Goal: Information Seeking & Learning: Learn about a topic

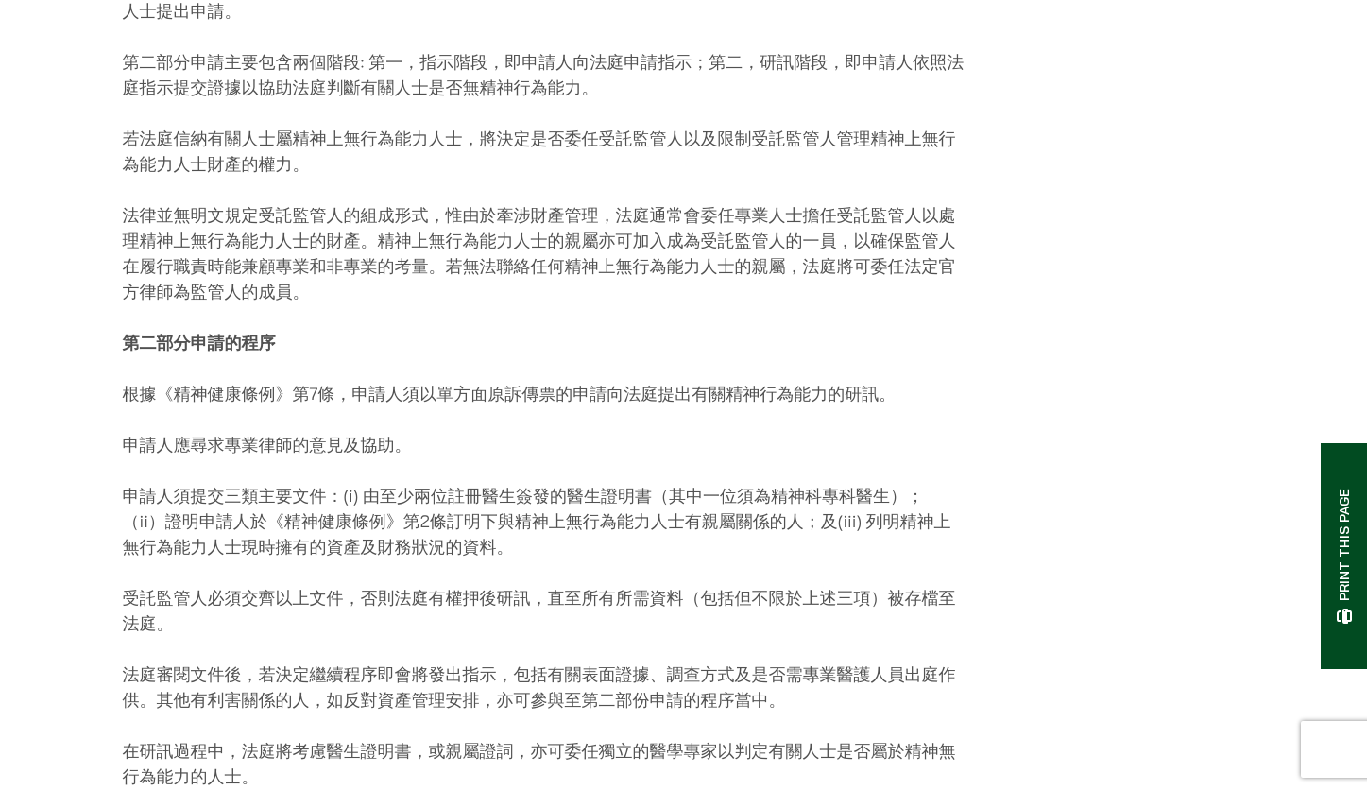
scroll to position [2519, 0]
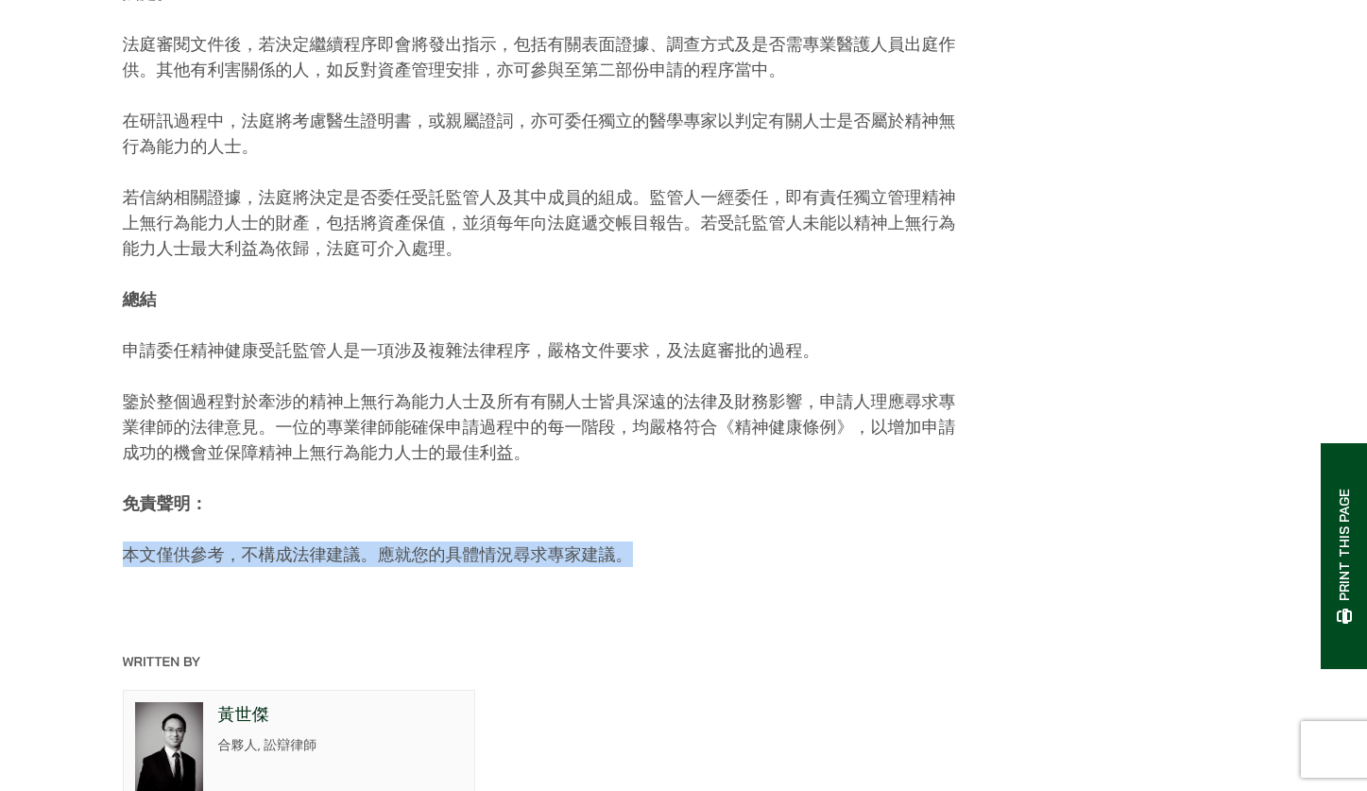
drag, startPoint x: 111, startPoint y: 539, endPoint x: 638, endPoint y: 560, distance: 527.5
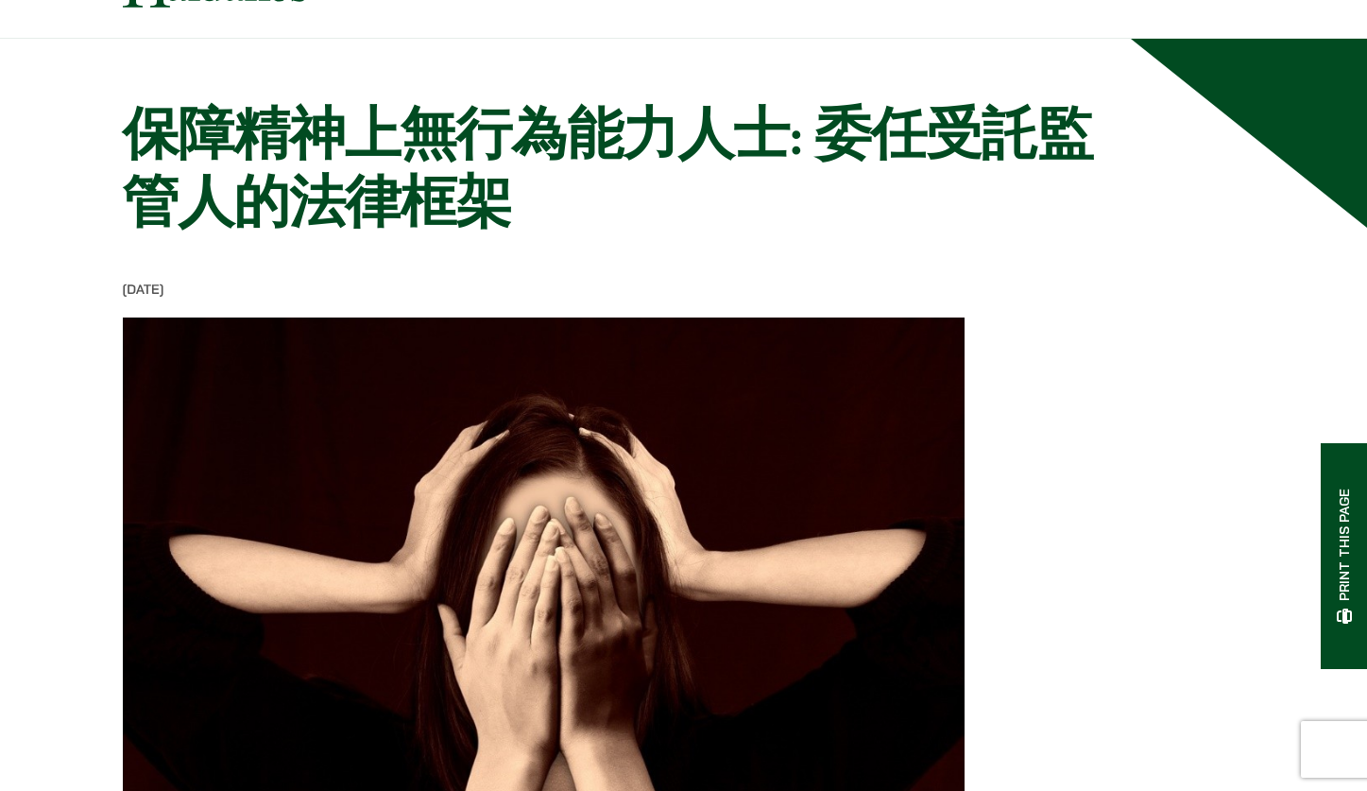
scroll to position [0, 0]
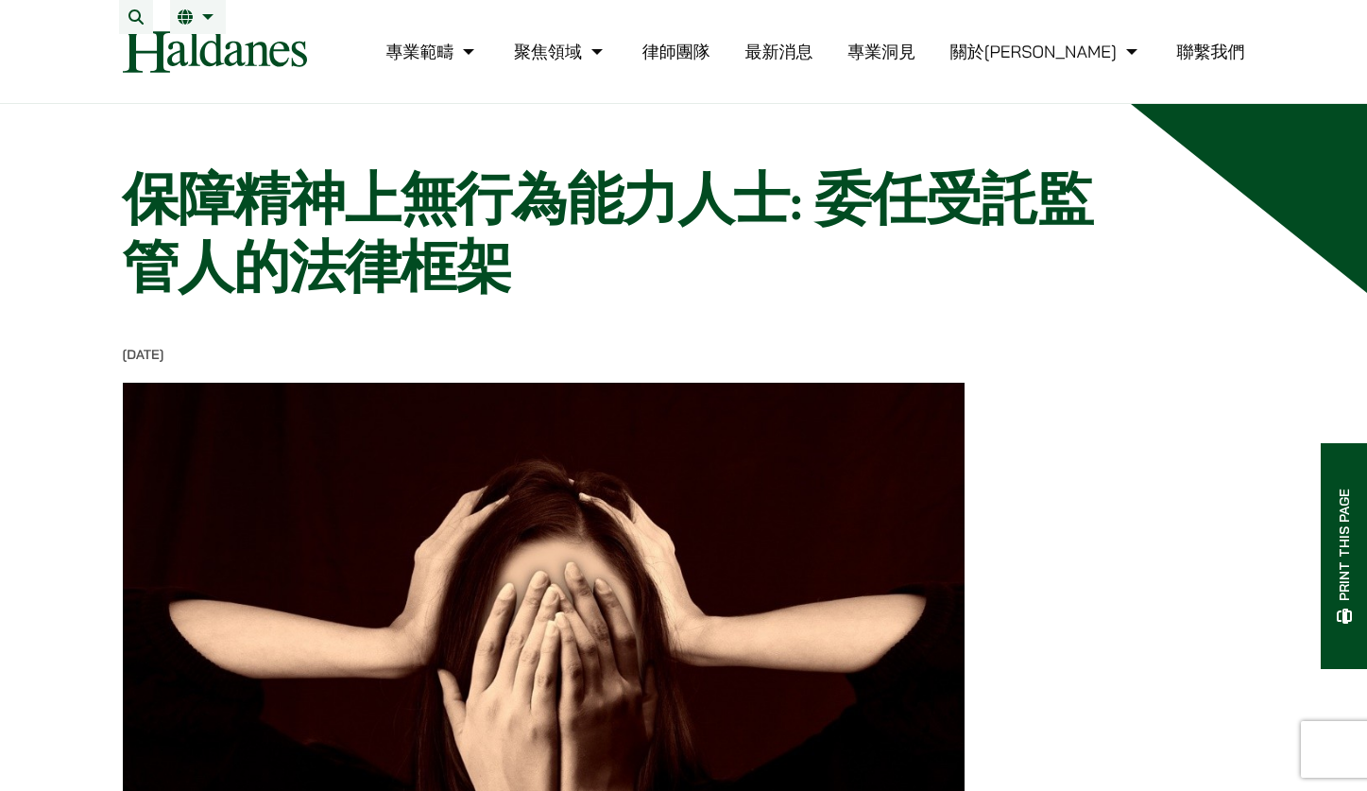
click at [915, 62] on link "專業洞見" at bounding box center [881, 52] width 68 height 22
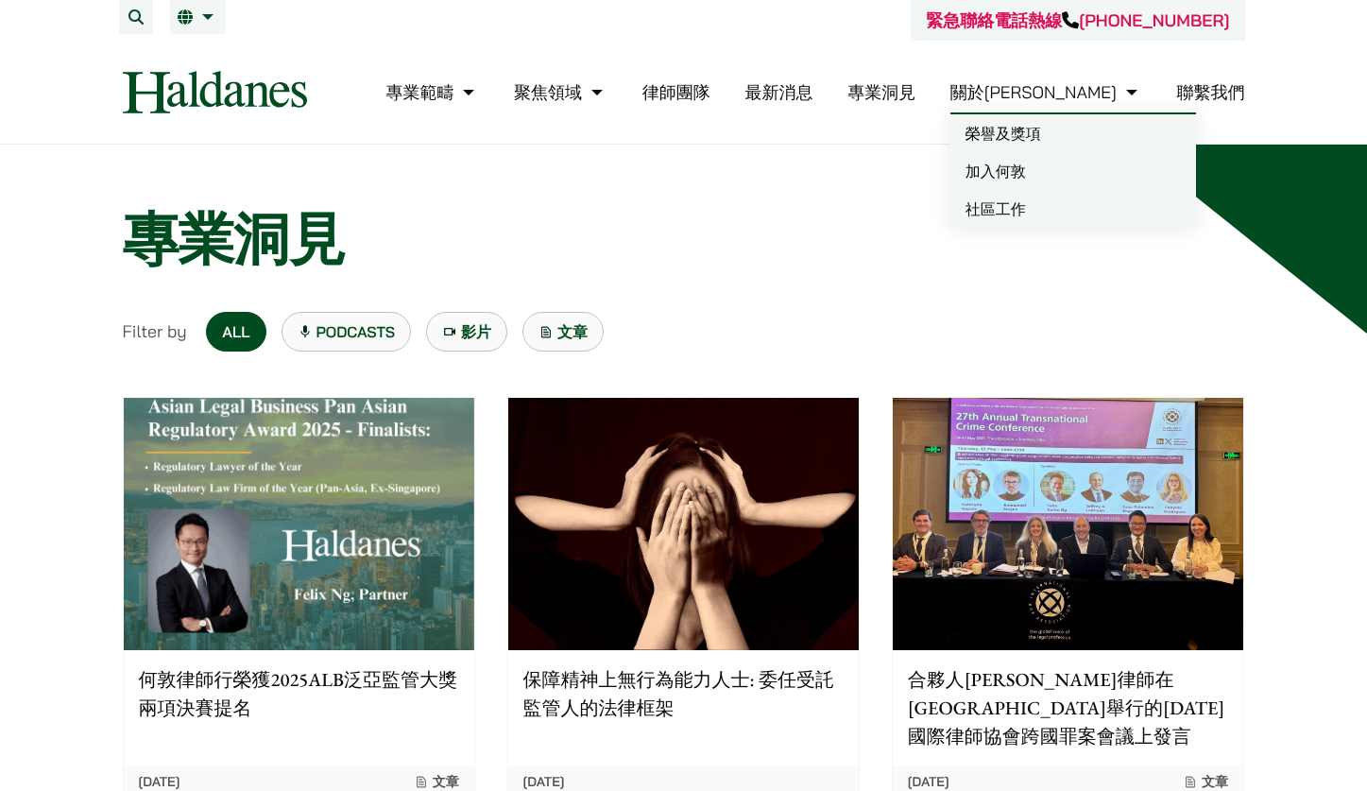
click at [1087, 87] on link "關於[PERSON_NAME]" at bounding box center [1046, 92] width 192 height 22
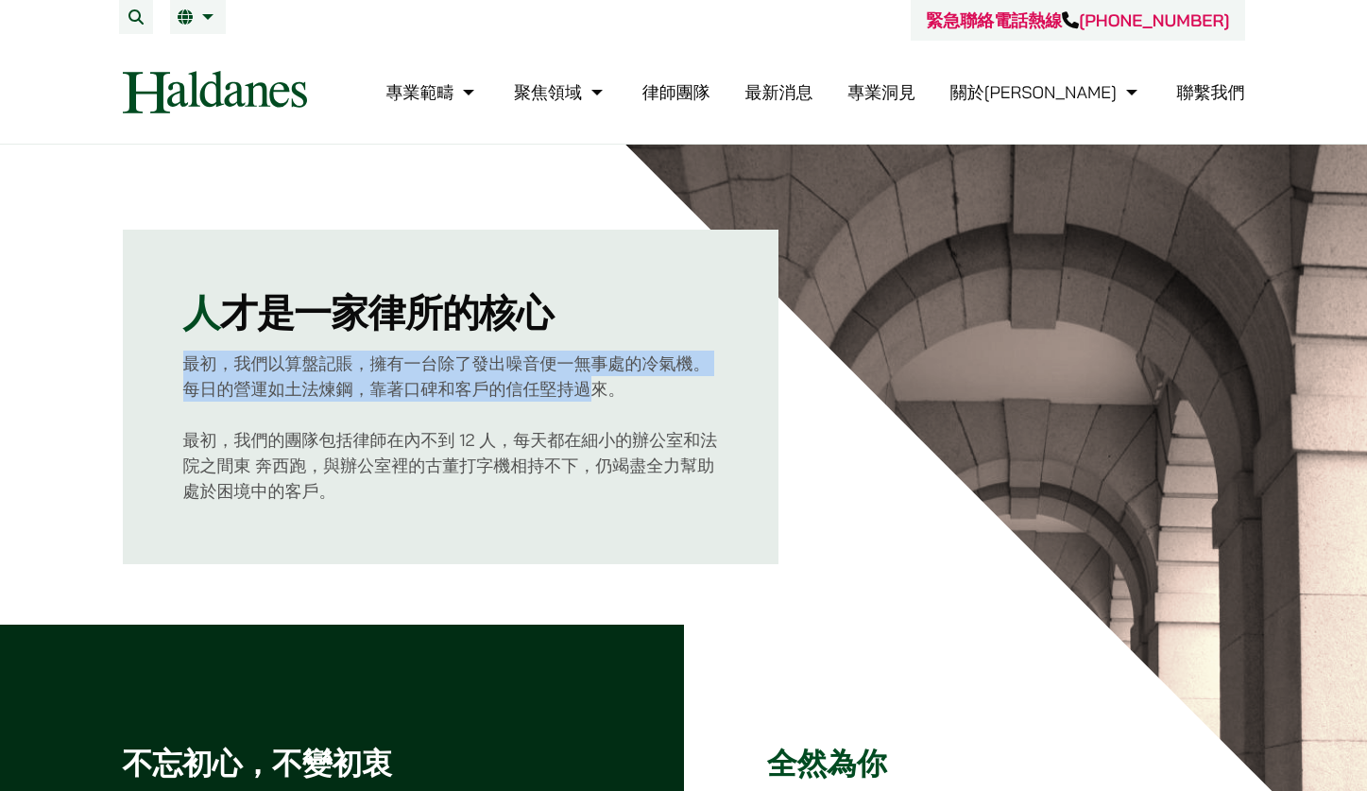
drag, startPoint x: 187, startPoint y: 371, endPoint x: 595, endPoint y: 399, distance: 409.0
click at [595, 399] on p "最初，我們以算盤記賬，擁有一台除了發出噪音便一無事處的冷氣機。每日的營運如土法煉鋼，靠著口碑和客戶的信任堅持過來。" at bounding box center [451, 375] width 536 height 51
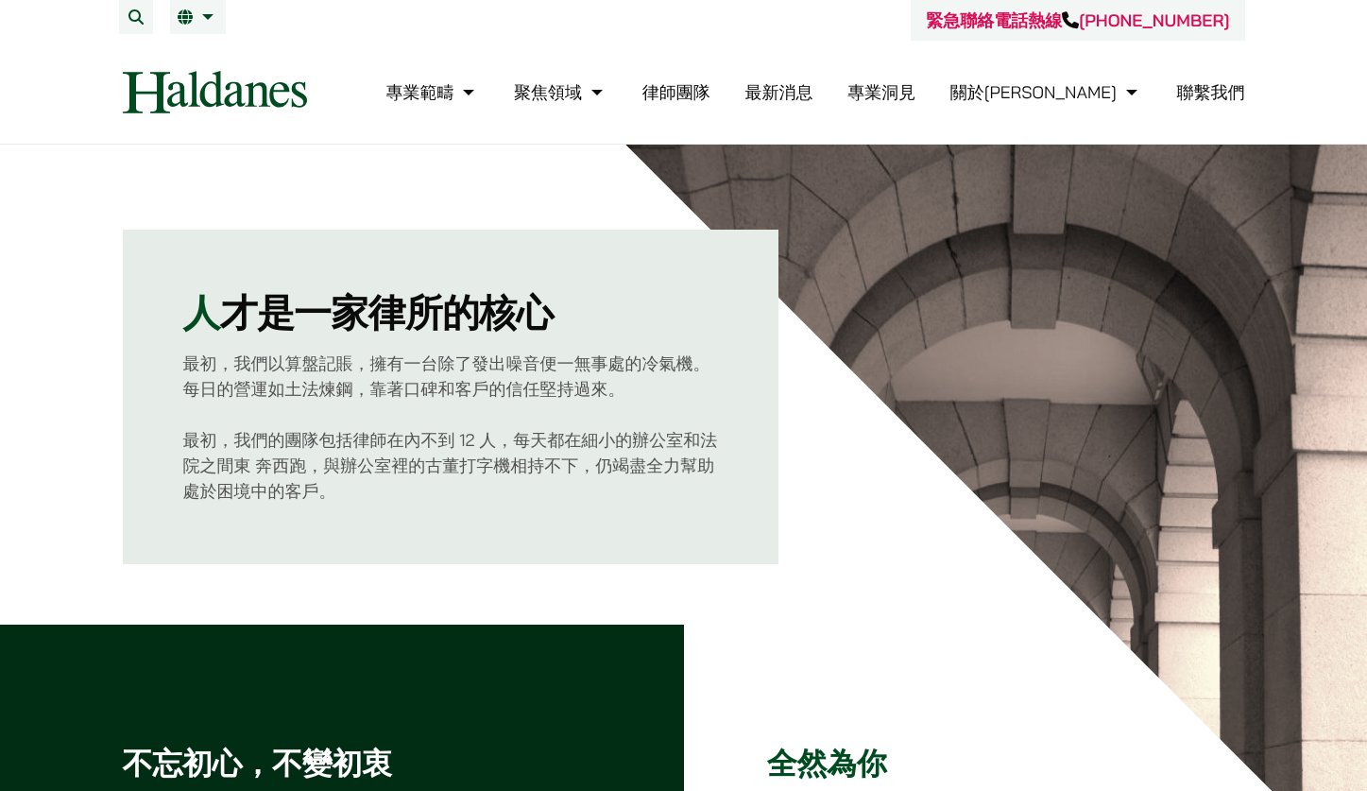
click at [424, 443] on p "最初，我們的團隊包括律師在內不到 12 人，每天都在細小的辦公室和法院之間東 奔西跑，與辦公室裡的古董打字機相持不下，仍竭盡全力幫助處於困境中的客戶。" at bounding box center [451, 465] width 536 height 77
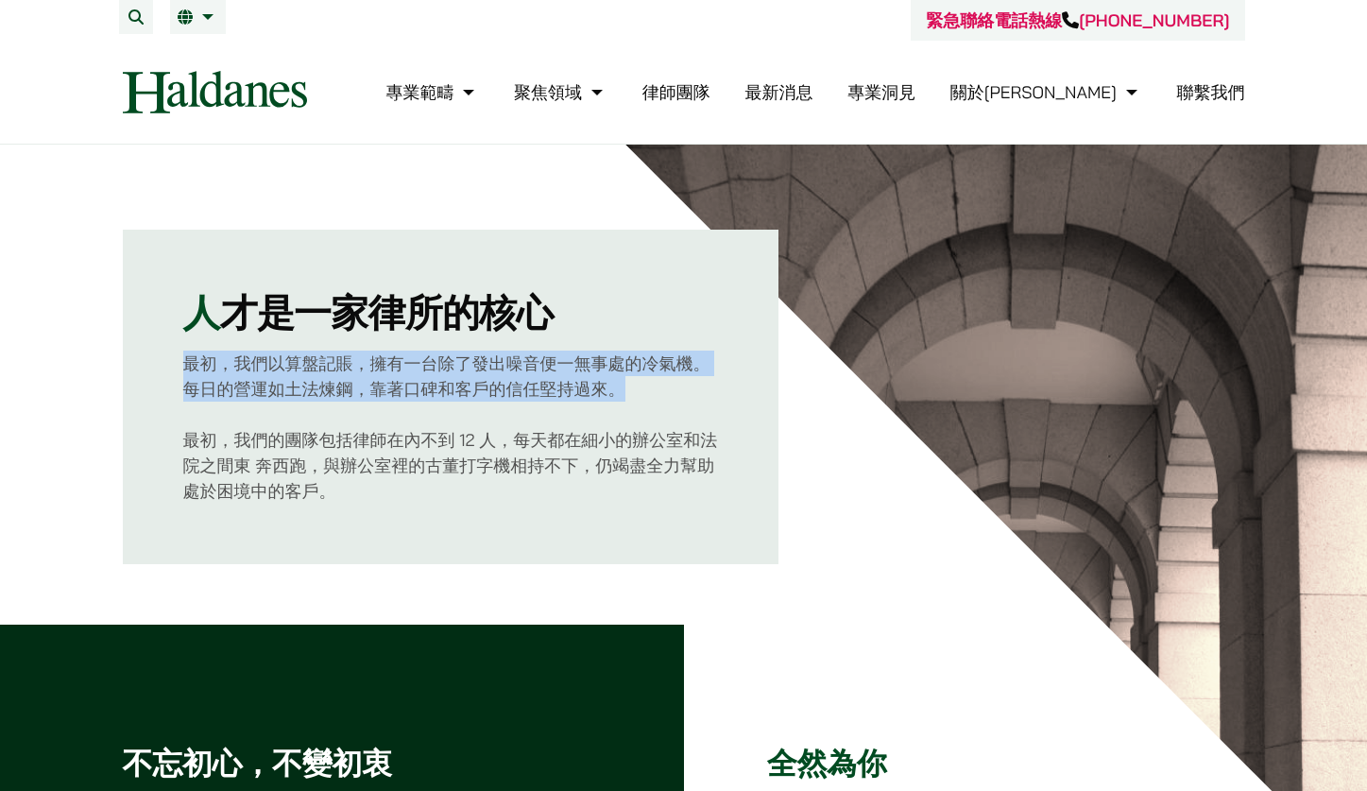
drag, startPoint x: 619, startPoint y: 392, endPoint x: 153, endPoint y: 365, distance: 466.5
click at [153, 365] on div "人 才是一家律所的核心 最初，我們以算盤記賬，擁有一台除了發出噪音便一無事處的冷氣機。每日的營運如土法煉鋼，靠著口碑和客戶的信任堅持過來。 最初，我們的團隊包…" at bounding box center [451, 397] width 657 height 334
click at [210, 400] on p "最初，我們以算盤記賬，擁有一台除了發出噪音便一無事處的冷氣機。每日的營運如土法煉鋼，靠著口碑和客戶的信任堅持過來。" at bounding box center [451, 375] width 536 height 51
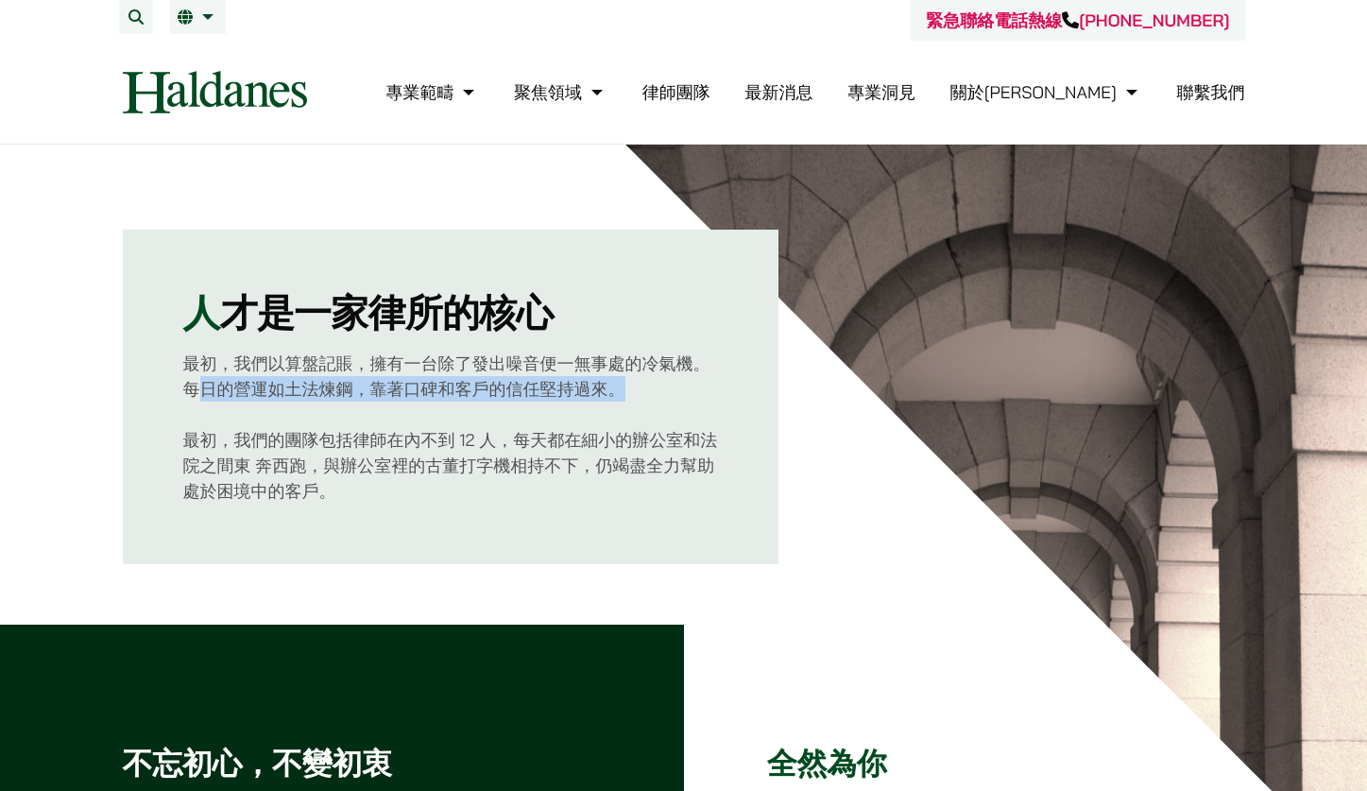
drag, startPoint x: 201, startPoint y: 392, endPoint x: 651, endPoint y: 401, distance: 449.8
click at [651, 401] on p "最初，我們以算盤記賬，擁有一台除了發出噪音便一無事處的冷氣機。每日的營運如土法煉鋼，靠著口碑和客戶的信任堅持過來。" at bounding box center [451, 375] width 536 height 51
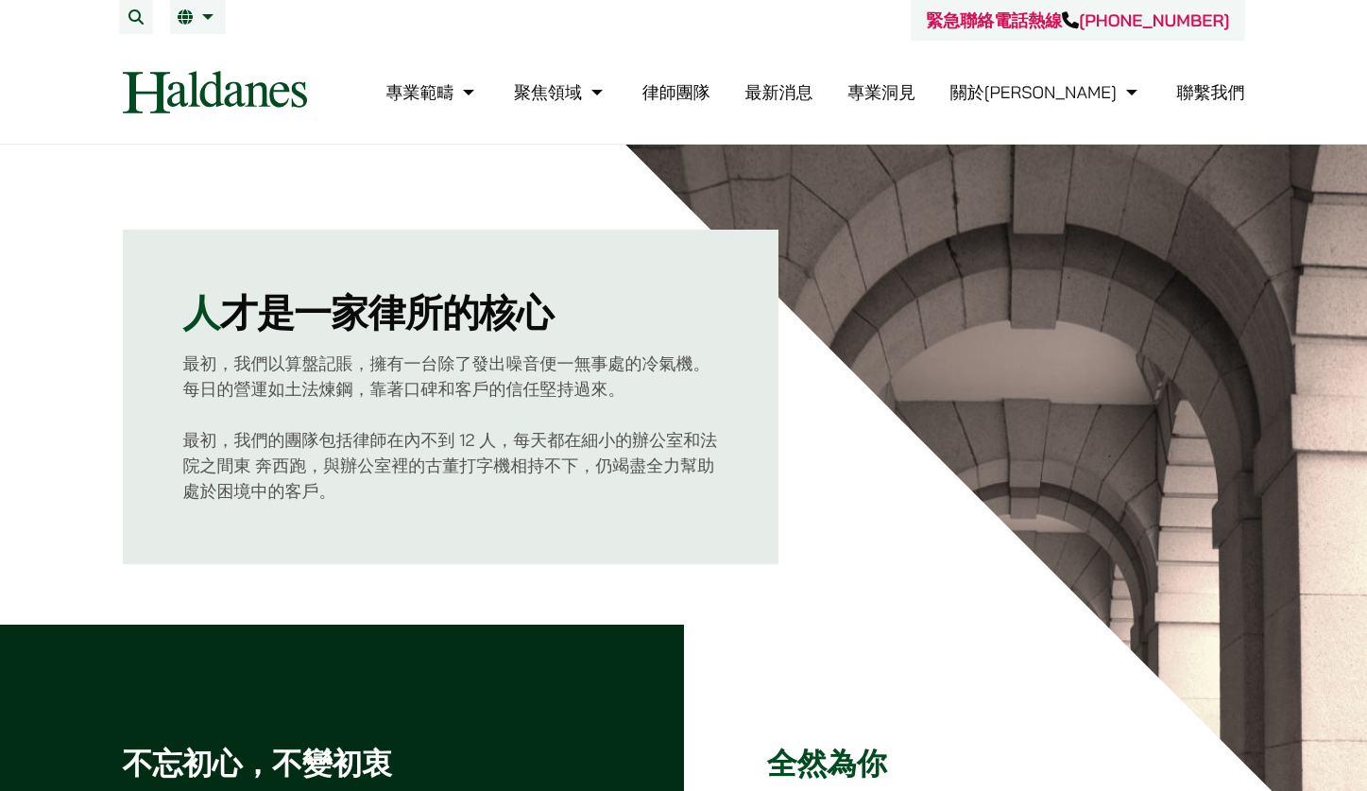
click at [445, 445] on p "最初，我們的團隊包括律師在內不到 12 人，每天都在細小的辦公室和法院之間東 奔西跑，與辦公室裡的古董打字機相持不下，仍竭盡全力幫助處於困境中的客戶。" at bounding box center [451, 465] width 536 height 77
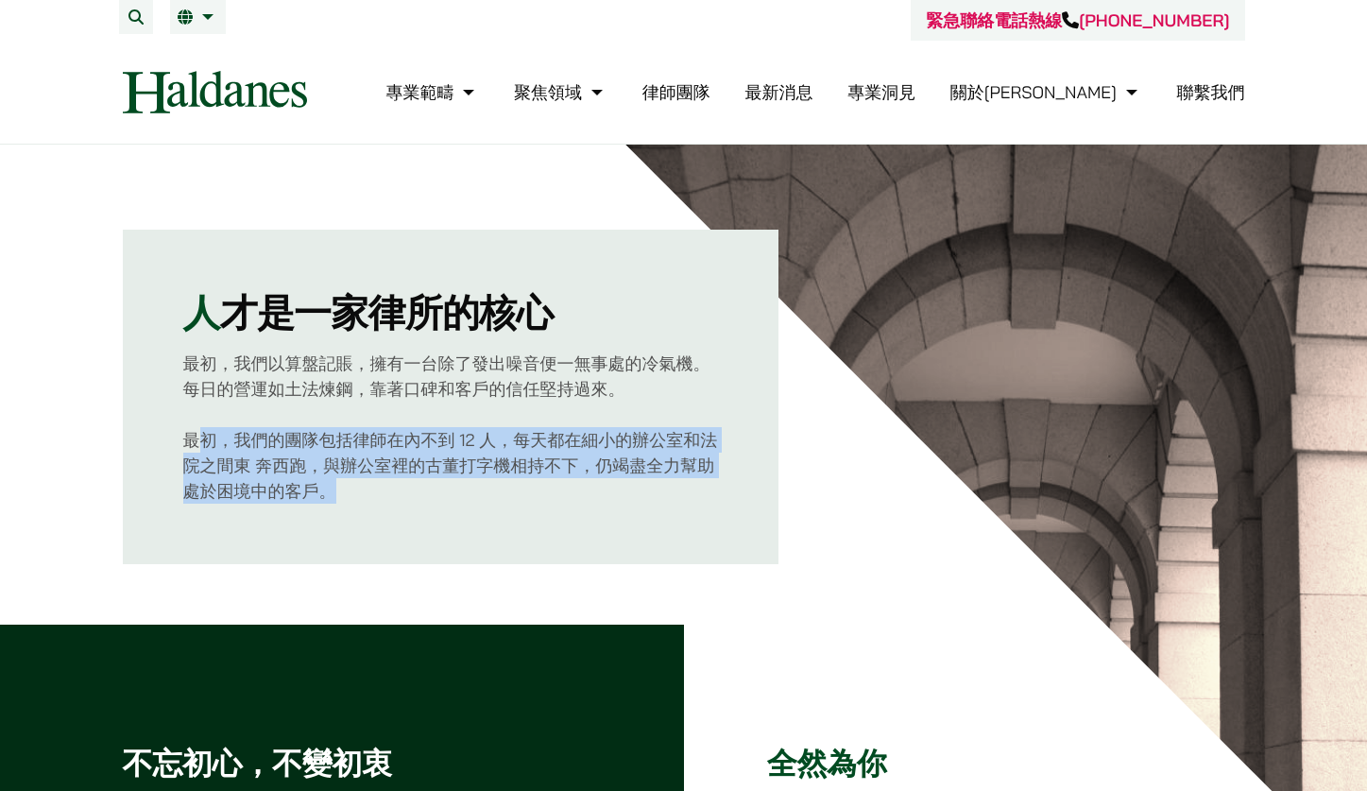
drag, startPoint x: 209, startPoint y: 441, endPoint x: 384, endPoint y: 494, distance: 183.5
click at [384, 494] on p "最初，我們的團隊包括律師在內不到 12 人，每天都在細小的辦公室和法院之間東 奔西跑，與辦公室裡的古董打字機相持不下，仍竭盡全力幫助處於困境中的客戶。" at bounding box center [451, 465] width 536 height 77
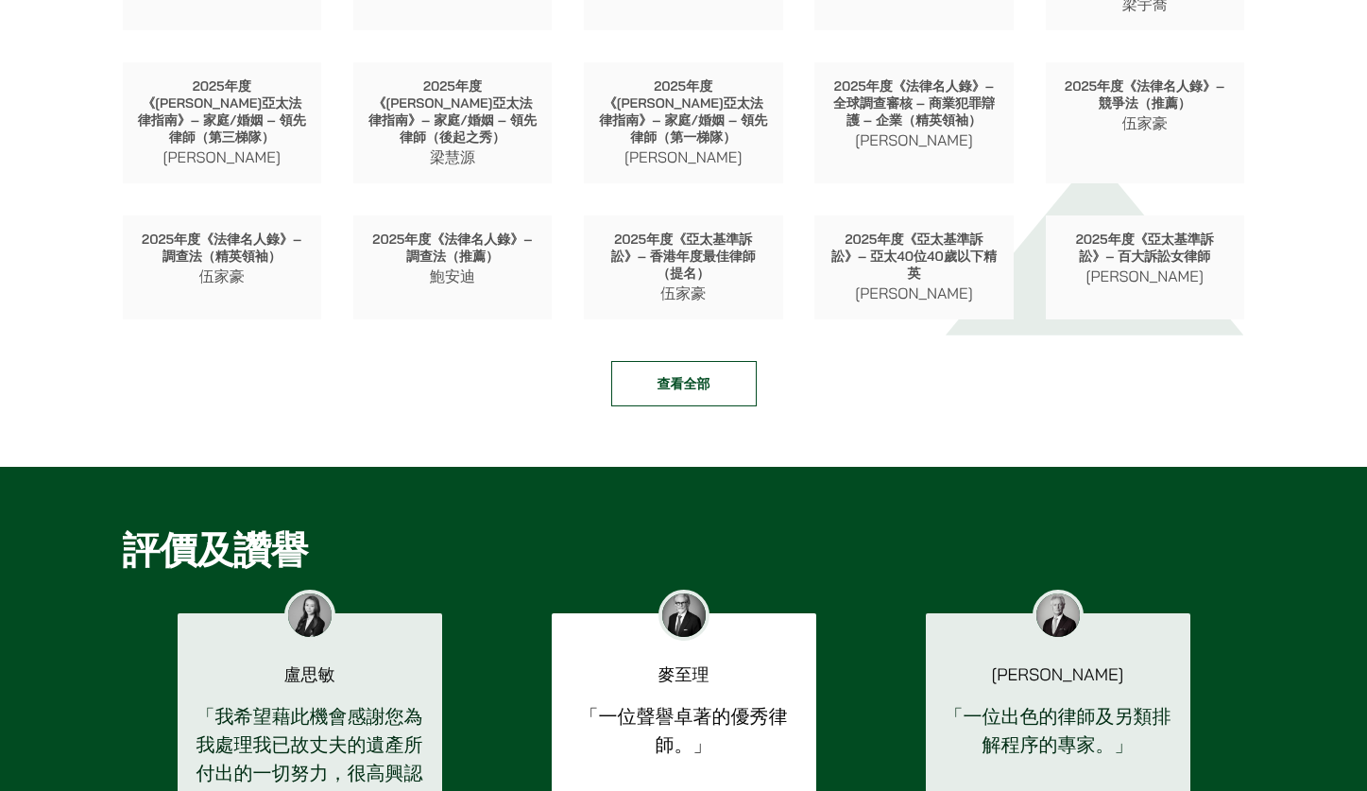
scroll to position [2204, 0]
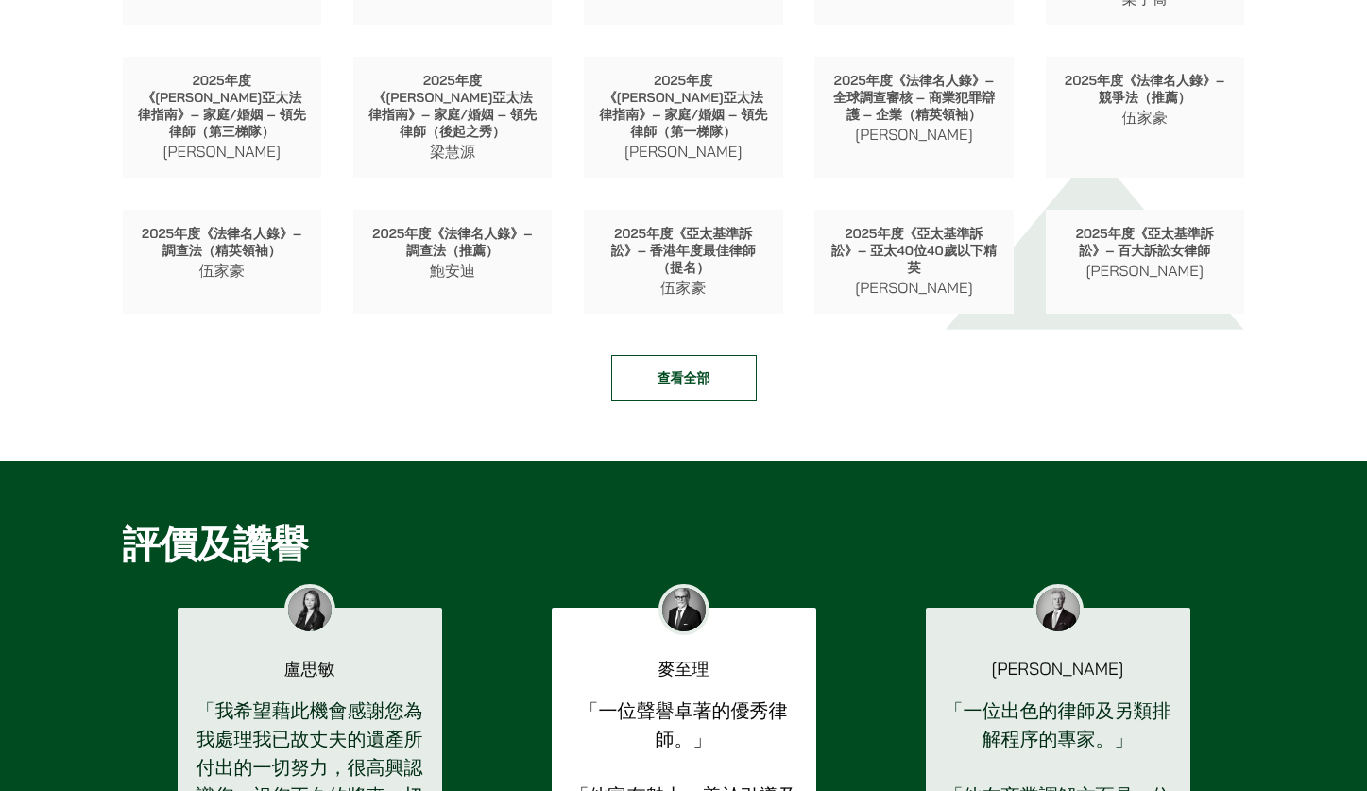
click at [664, 365] on link "查看全部" at bounding box center [683, 377] width 145 height 45
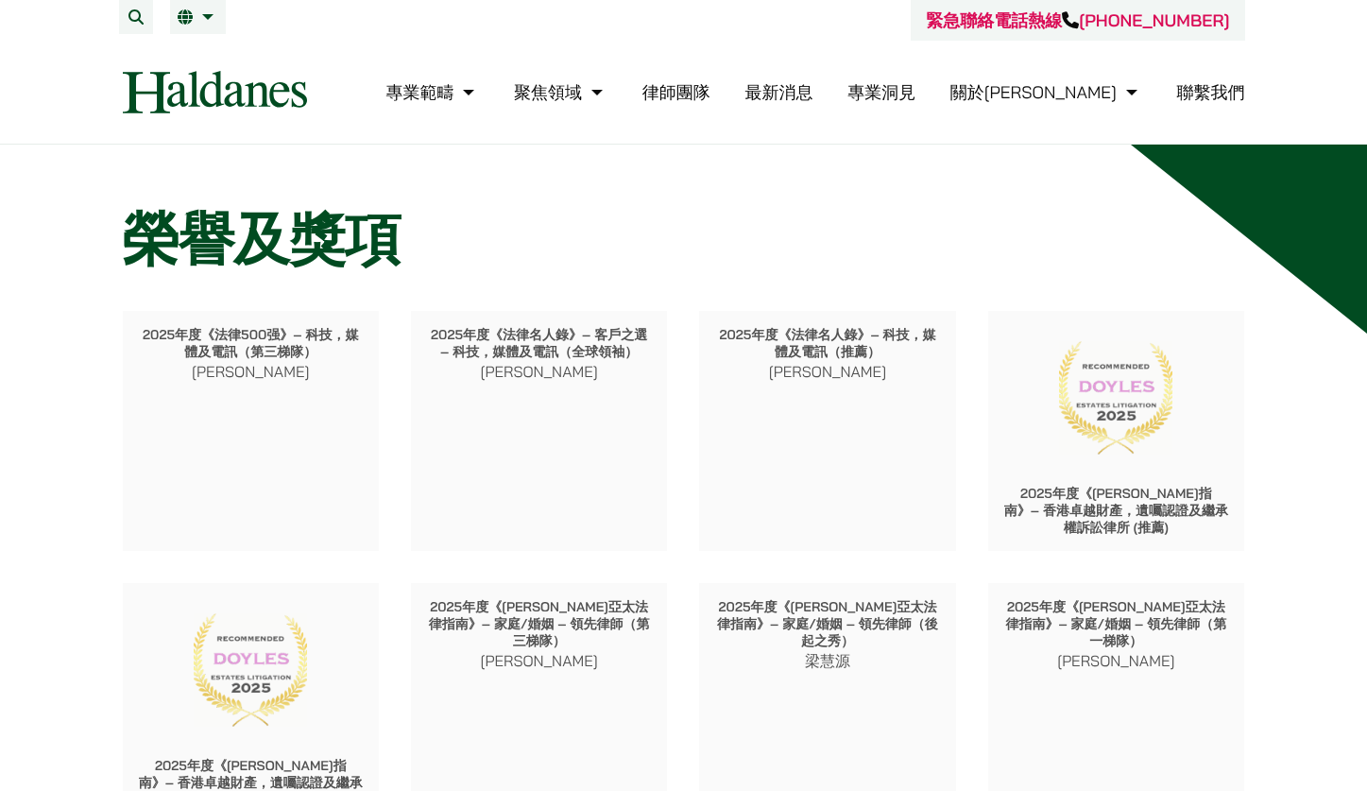
click at [915, 95] on link "專業洞見" at bounding box center [881, 92] width 68 height 22
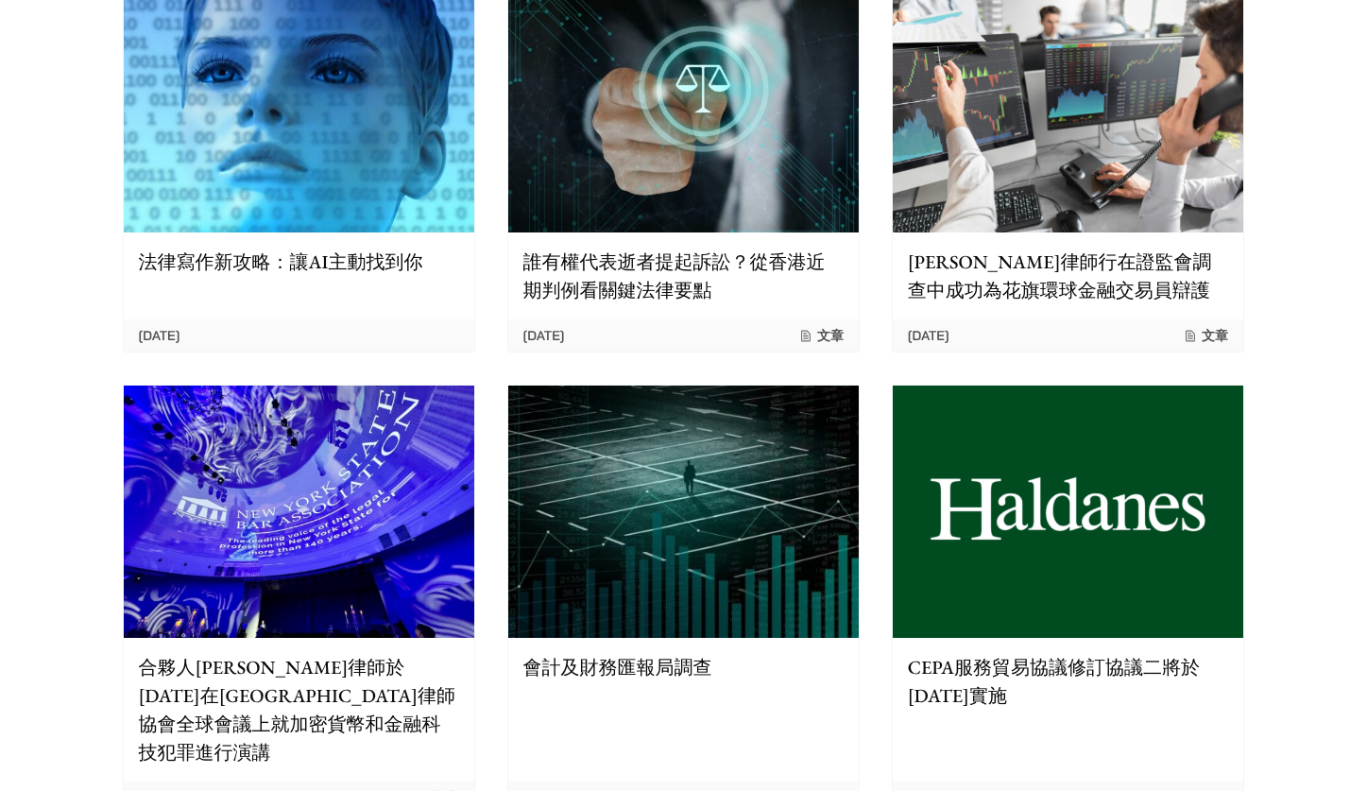
scroll to position [945, 0]
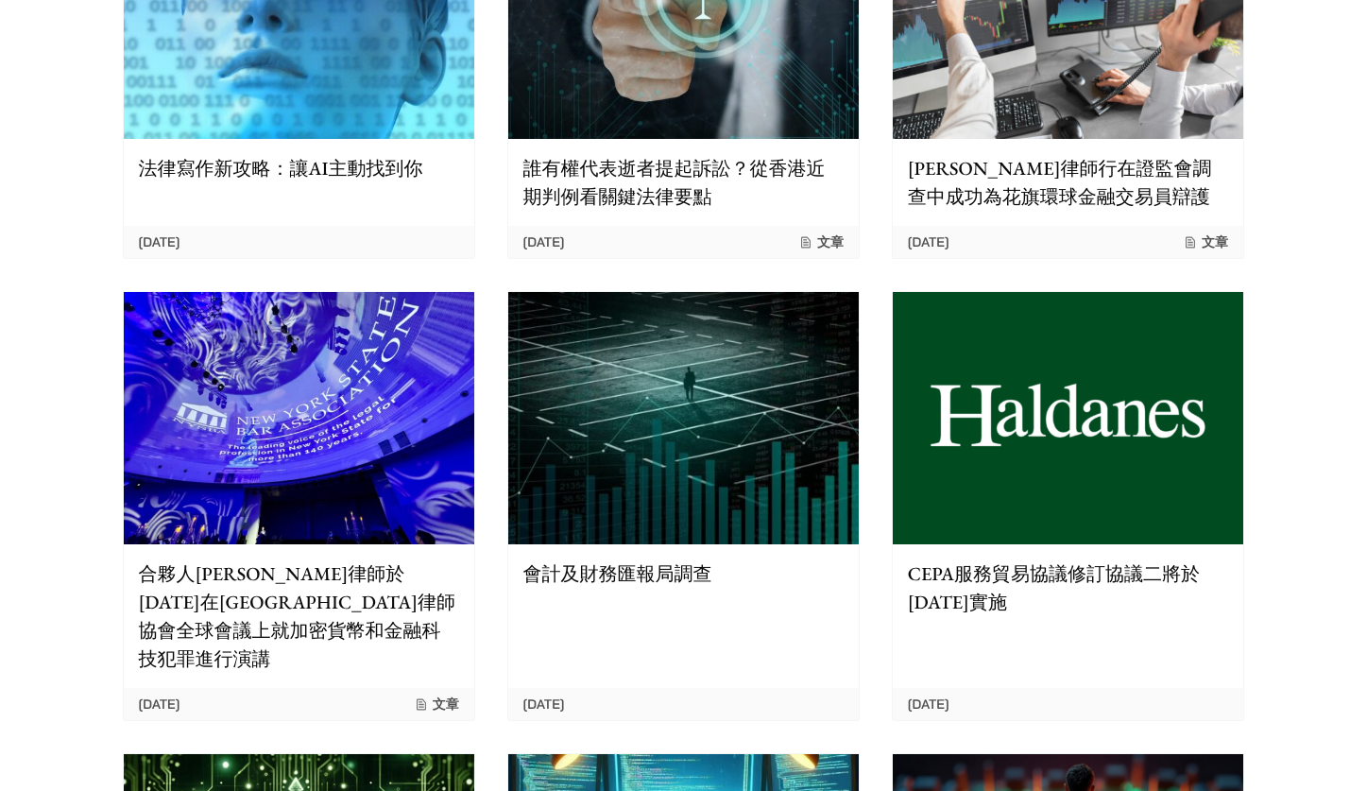
click at [671, 195] on p "誰有權代表逝者提起訴訟？從香港近期判例看關鍵法律要點" at bounding box center [683, 182] width 320 height 57
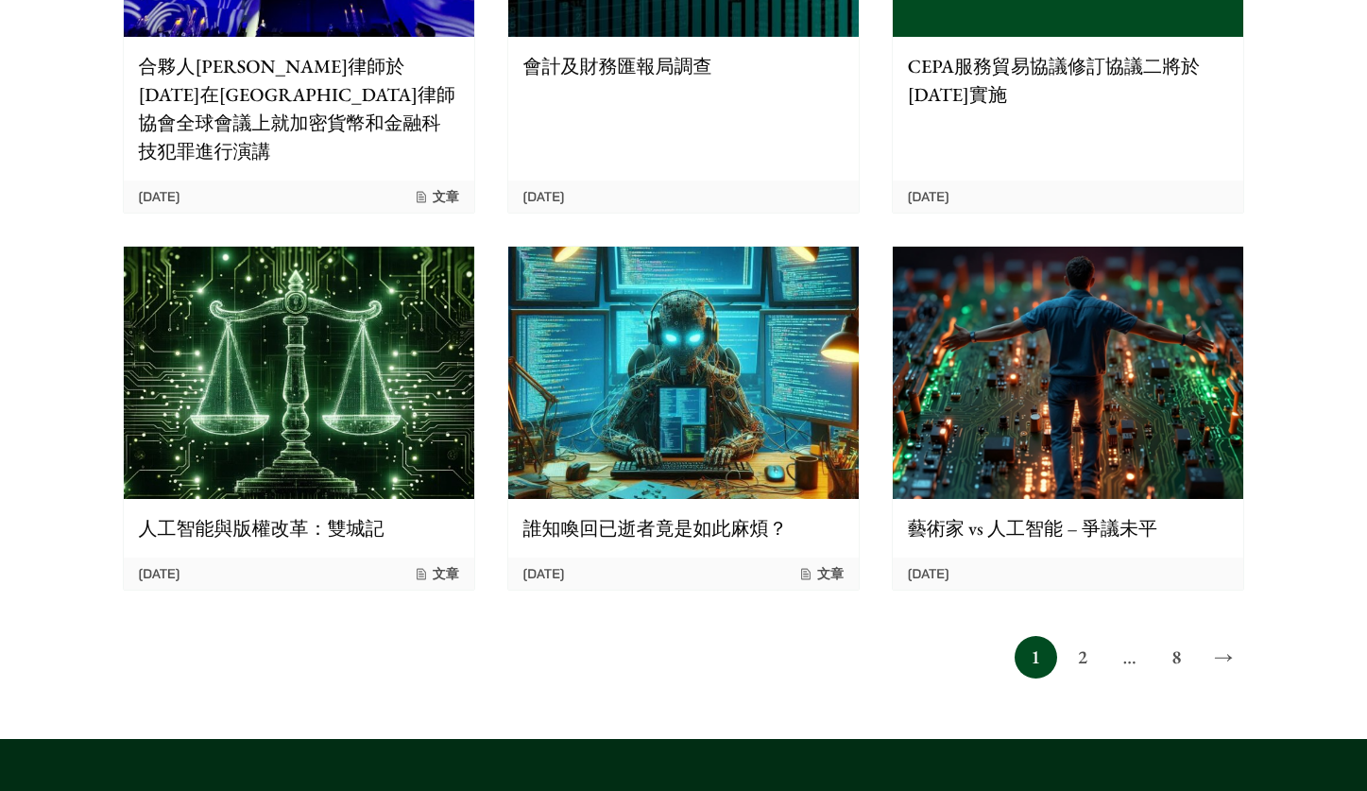
scroll to position [1889, 0]
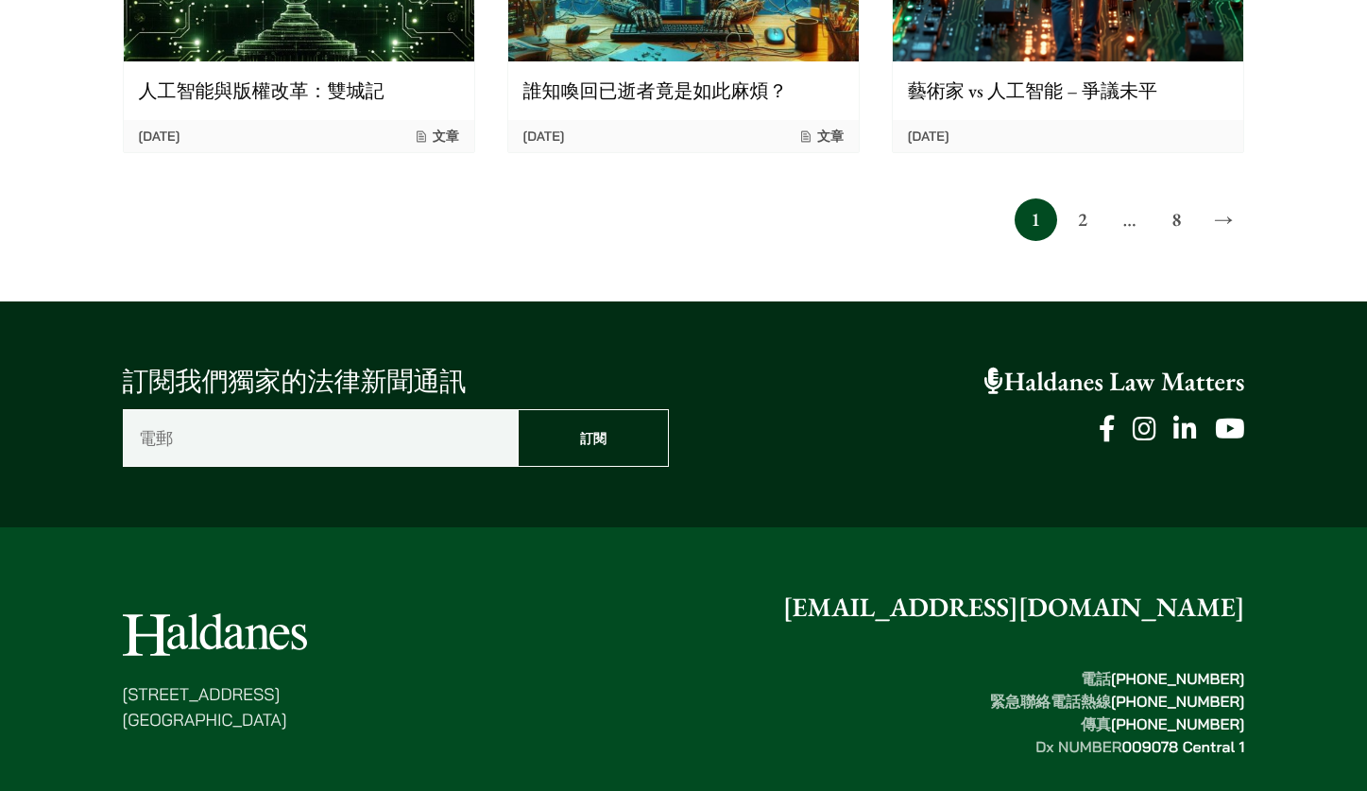
click at [1079, 198] on link "2" at bounding box center [1082, 219] width 43 height 43
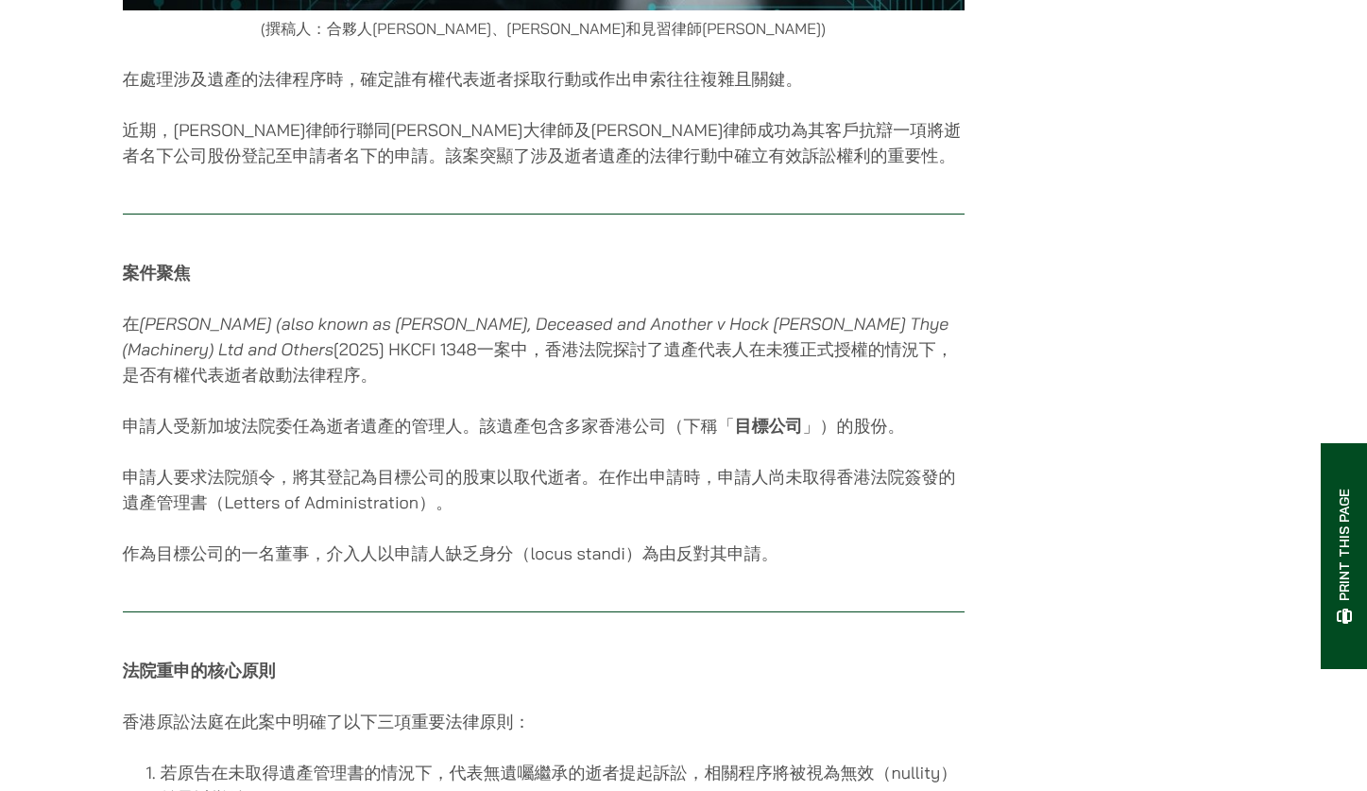
scroll to position [1102, 0]
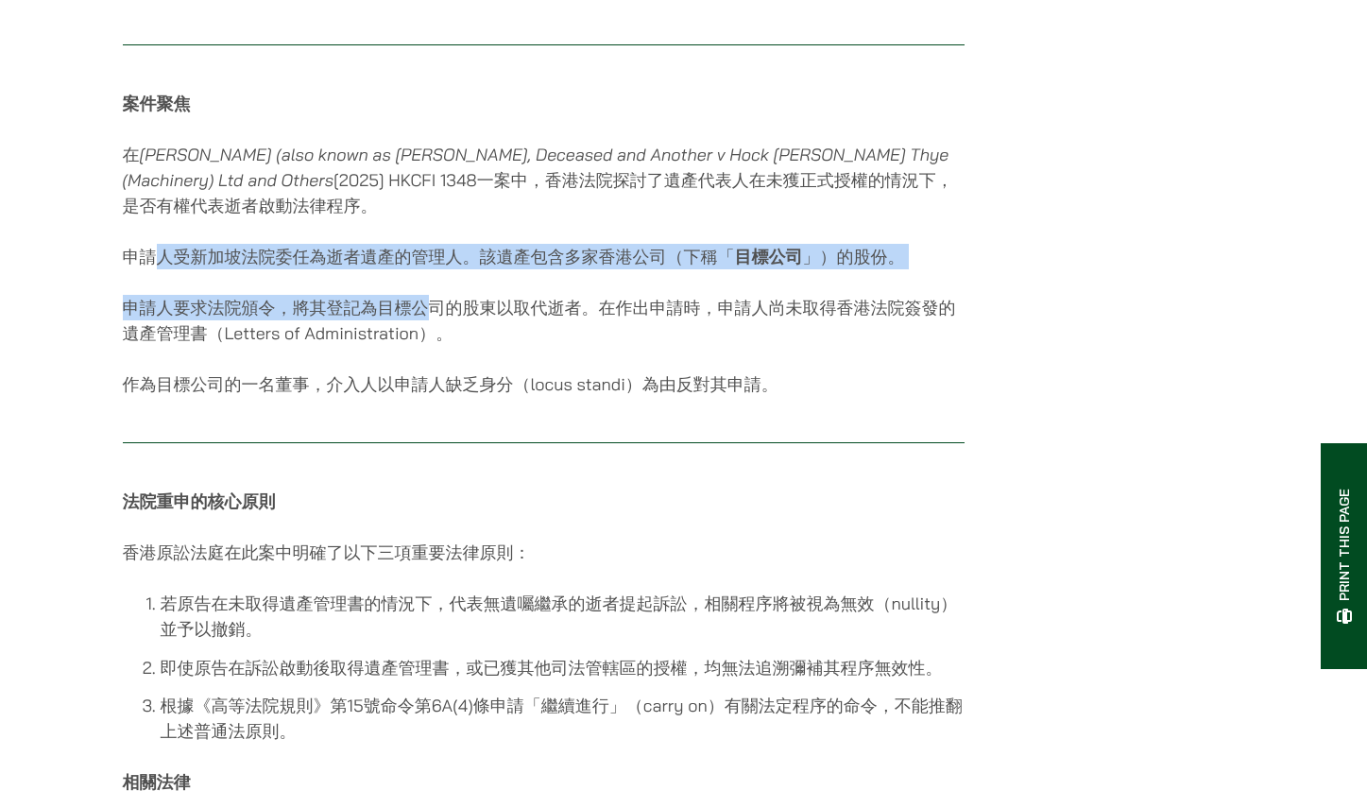
drag, startPoint x: 152, startPoint y: 272, endPoint x: 430, endPoint y: 292, distance: 278.4
click at [430, 292] on div "21/05/2025 (撰稿人：合夥人呂君博、黃逸俊律師和見習律師曾瑋琳) 在處理涉及遺產的法律程序時，確定誰有權代表逝者採取行動或作出申索往往複雜且關鍵。 …" at bounding box center [544, 541] width 842 height 2597
click at [239, 269] on p "申請人受新加坡法院委任為逝者遺產的管理人。該遺產包含多家香港公司（下稱「 目標公司 」）的股份。" at bounding box center [544, 257] width 842 height 26
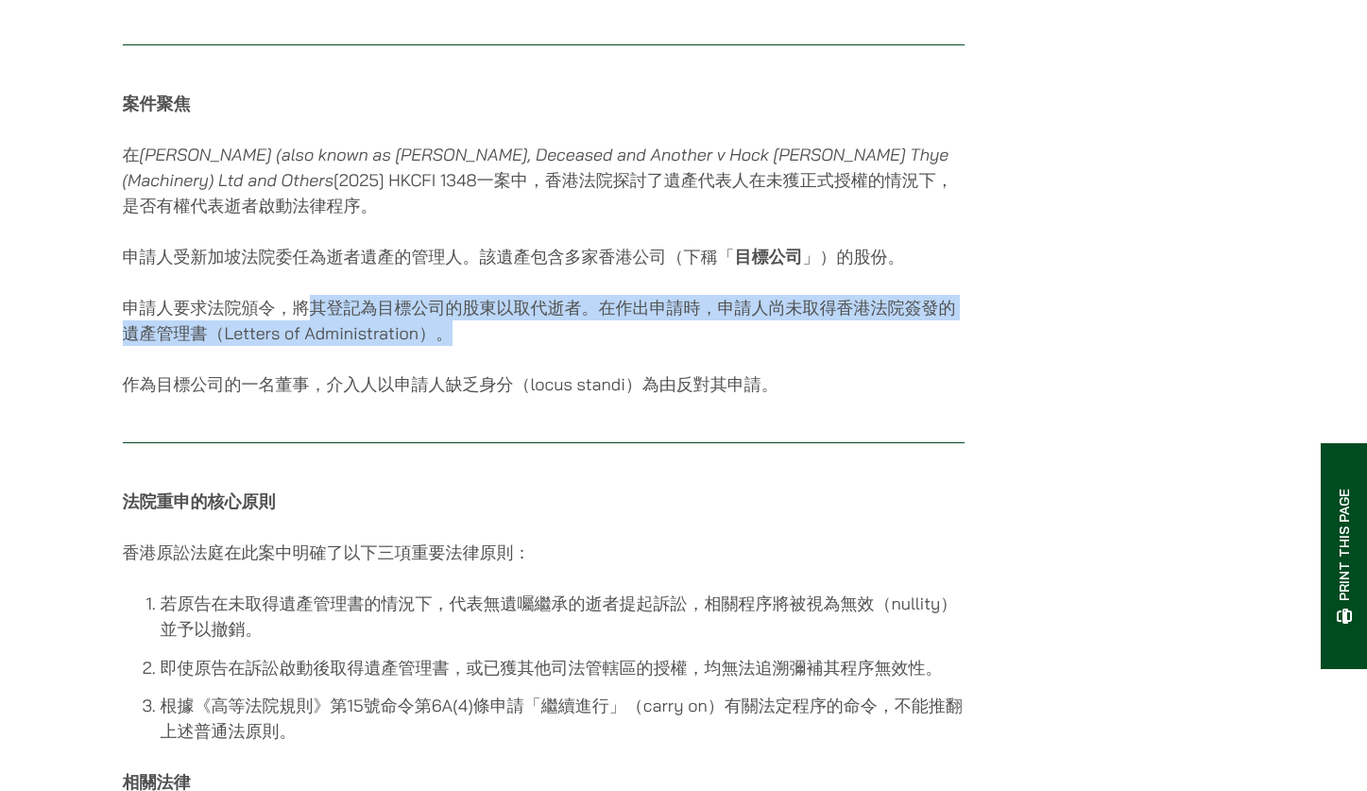
drag, startPoint x: 471, startPoint y: 344, endPoint x: 315, endPoint y: 335, distance: 157.0
click at [315, 335] on p "申請人要求法院頒令，將其登記為目標公司的股東以取代逝者。在作出申請時，申請人尚未取得香港法院簽發的遺產管理書（Letters of Administratio…" at bounding box center [544, 320] width 842 height 51
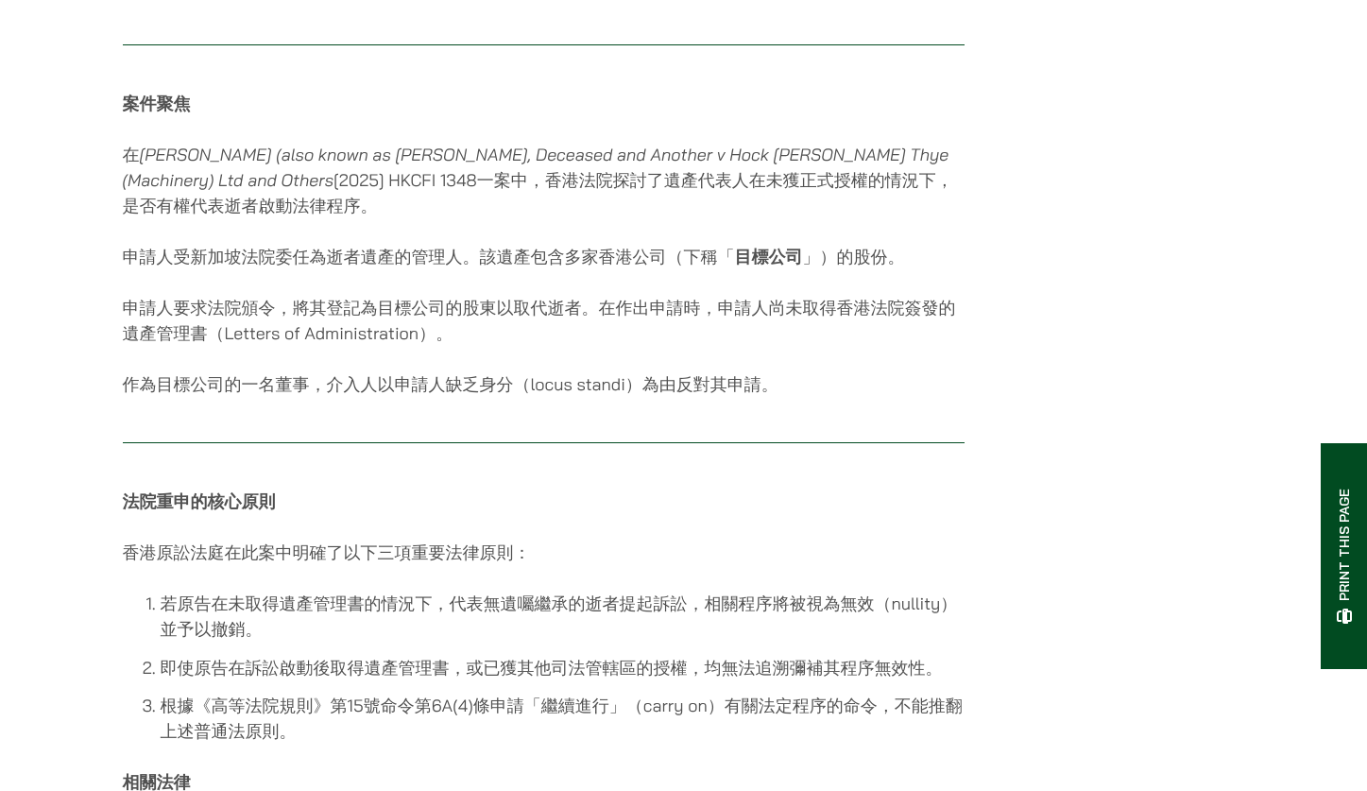
click at [314, 397] on p "作為目標公司的一名董事，介入人以申請人缺乏身分（locus standi）為由反對其申請。" at bounding box center [544, 384] width 842 height 26
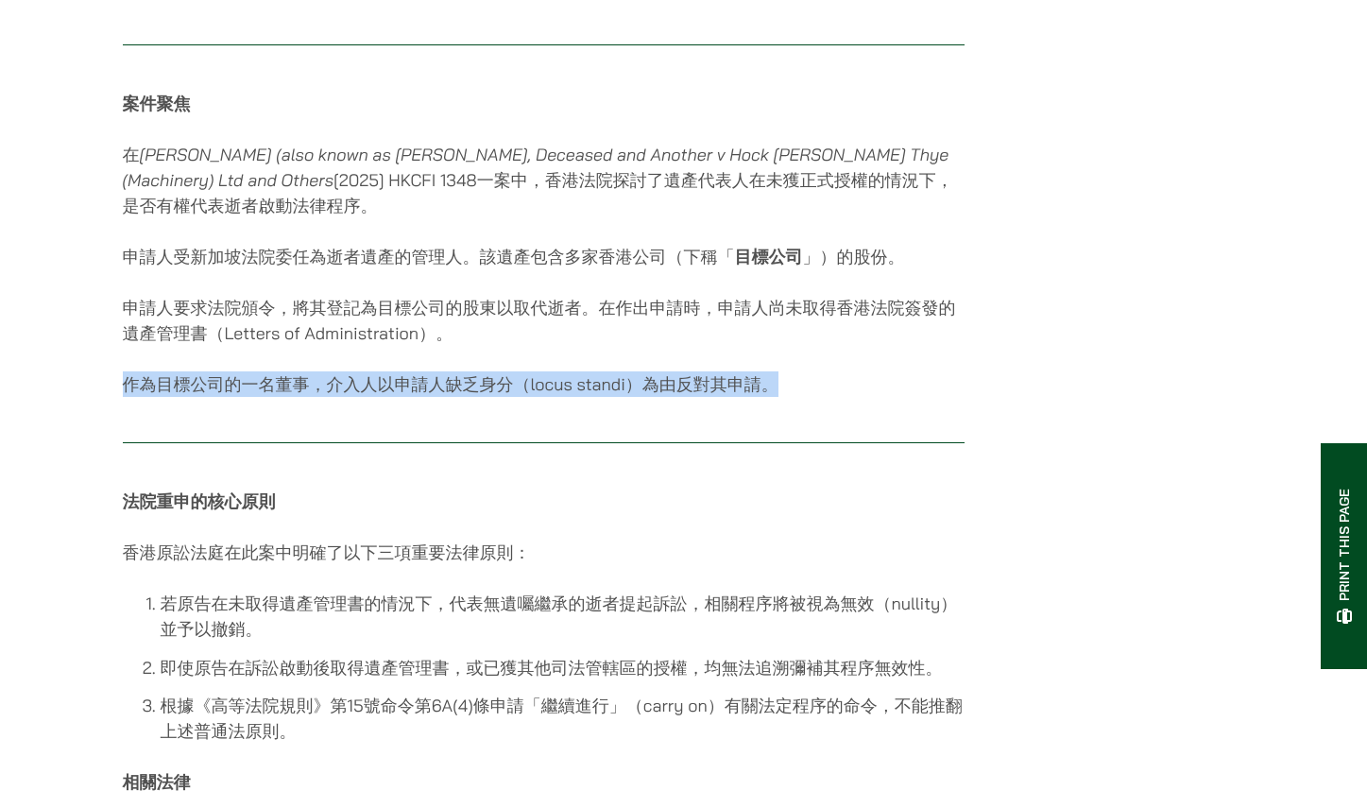
drag, startPoint x: 771, startPoint y: 401, endPoint x: 128, endPoint y: 390, distance: 643.4
click at [128, 390] on p "作為目標公司的一名董事，介入人以申請人缺乏身分（locus standi）為由反對其申請。" at bounding box center [544, 384] width 842 height 26
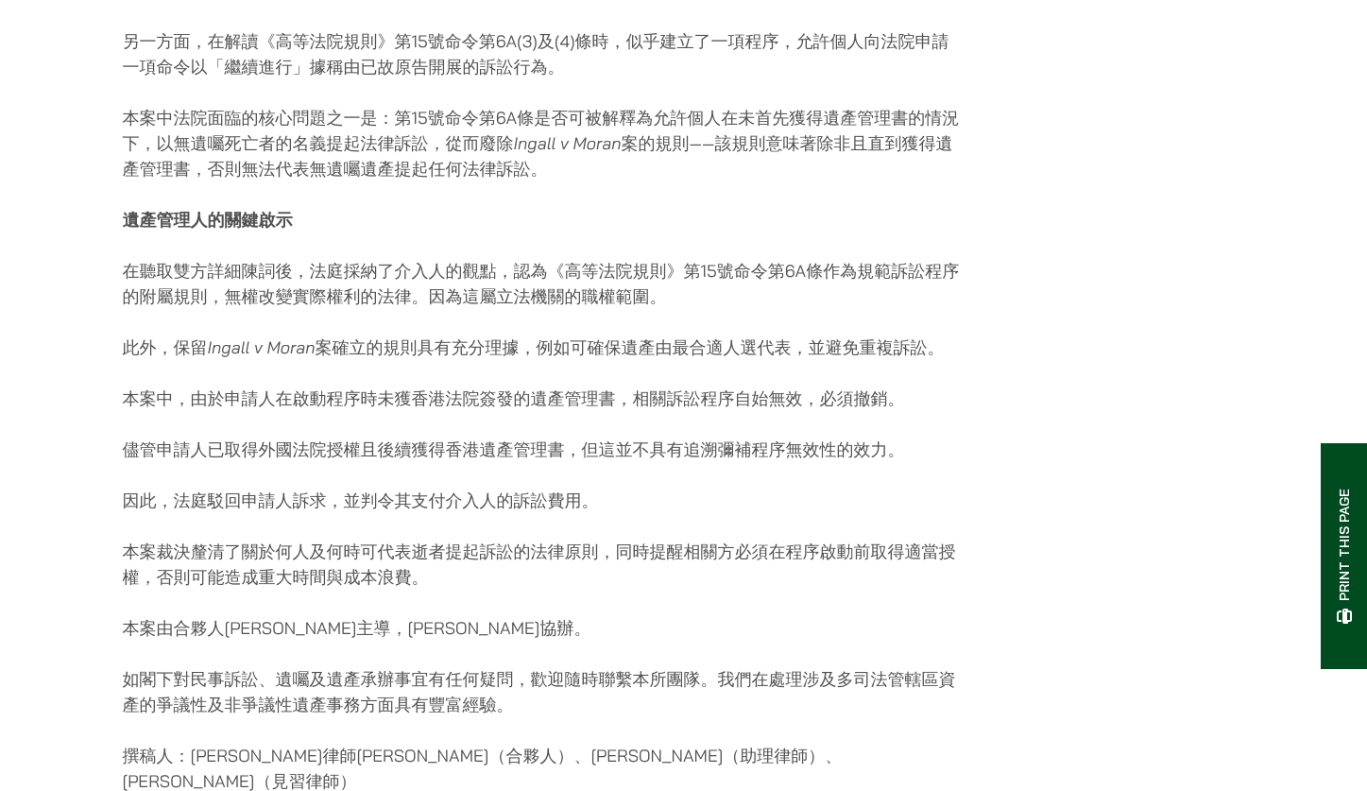
scroll to position [2362, 0]
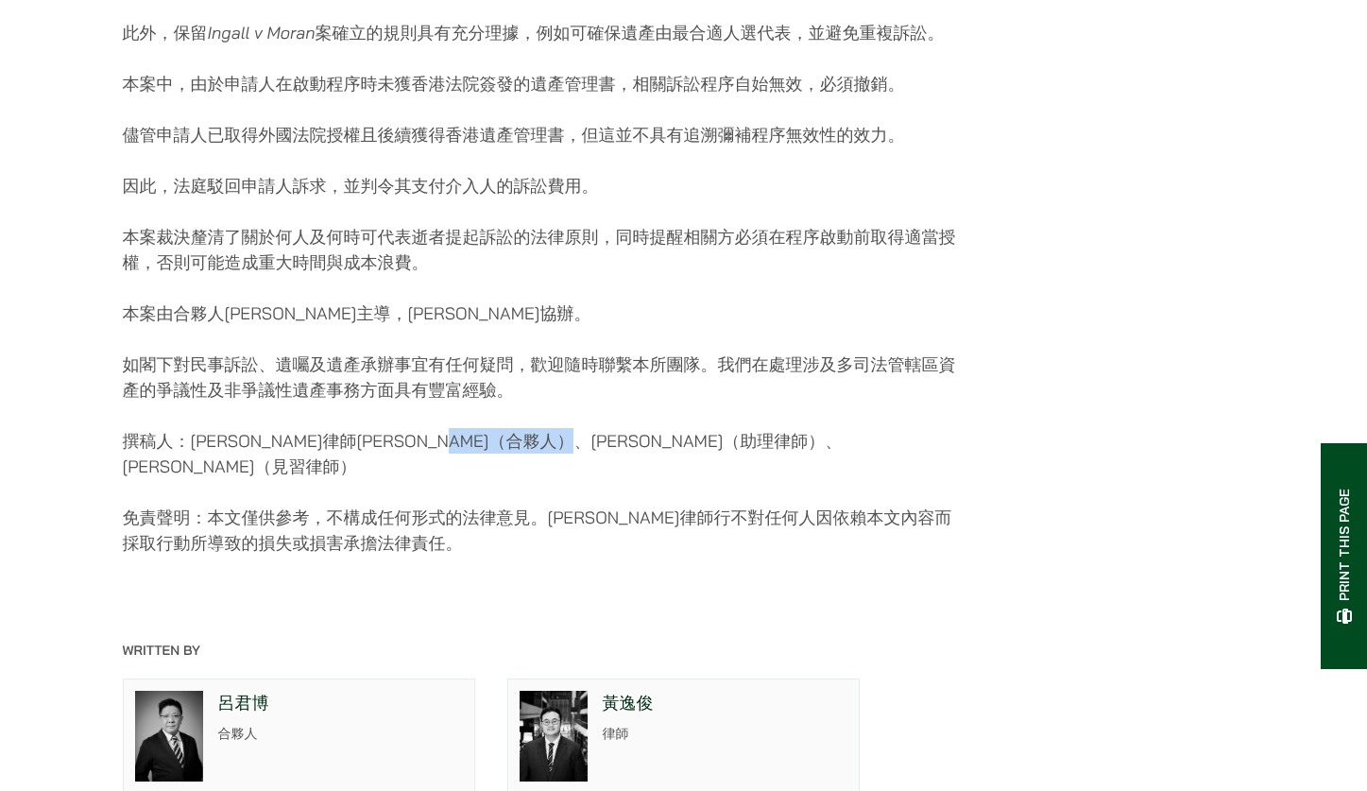
drag, startPoint x: 588, startPoint y: 448, endPoint x: 737, endPoint y: 457, distance: 149.6
click at [737, 457] on p "撰稿人：[PERSON_NAME]律師[PERSON_NAME]（合夥人）、[PERSON_NAME]（助理律師）、[PERSON_NAME]（見習律師）" at bounding box center [544, 453] width 842 height 51
copy p "曾瑋琳（見習律師）"
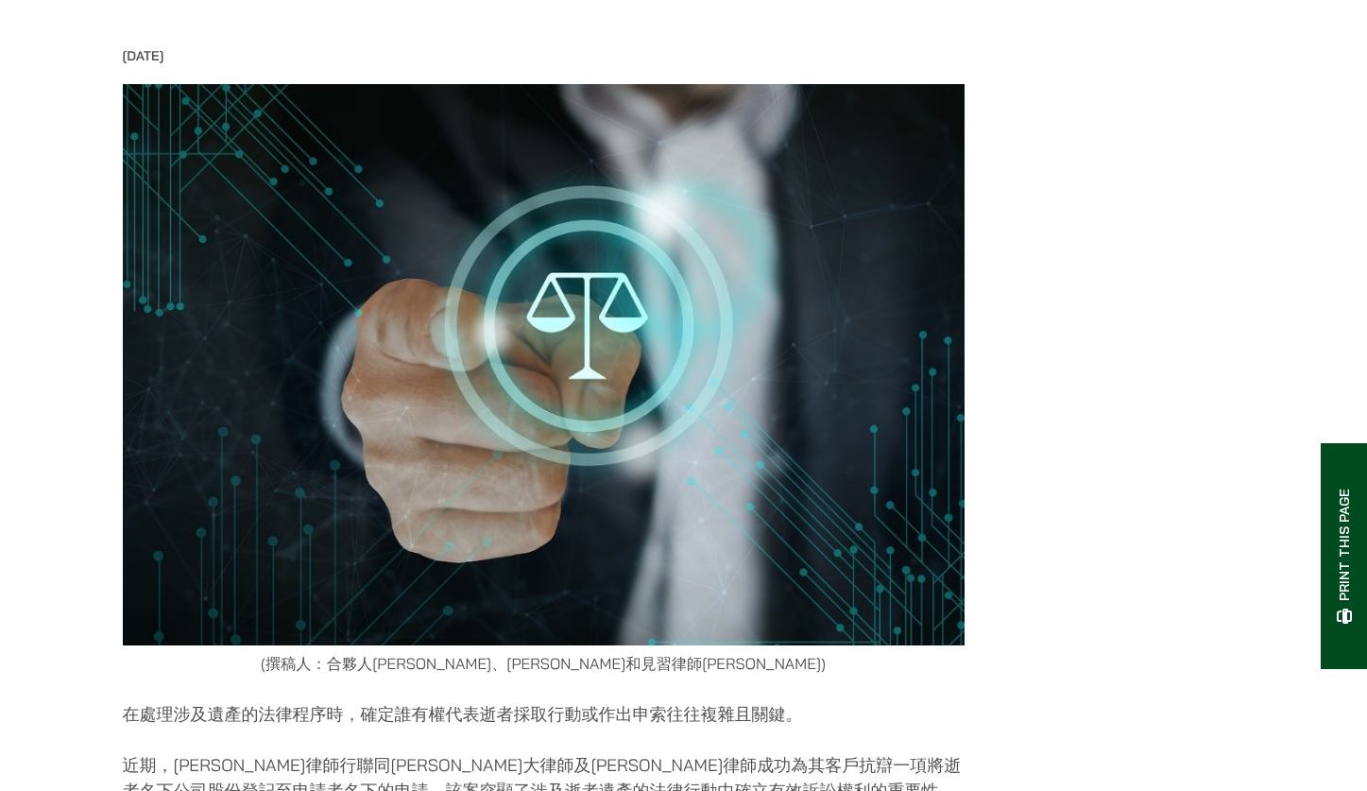
scroll to position [0, 0]
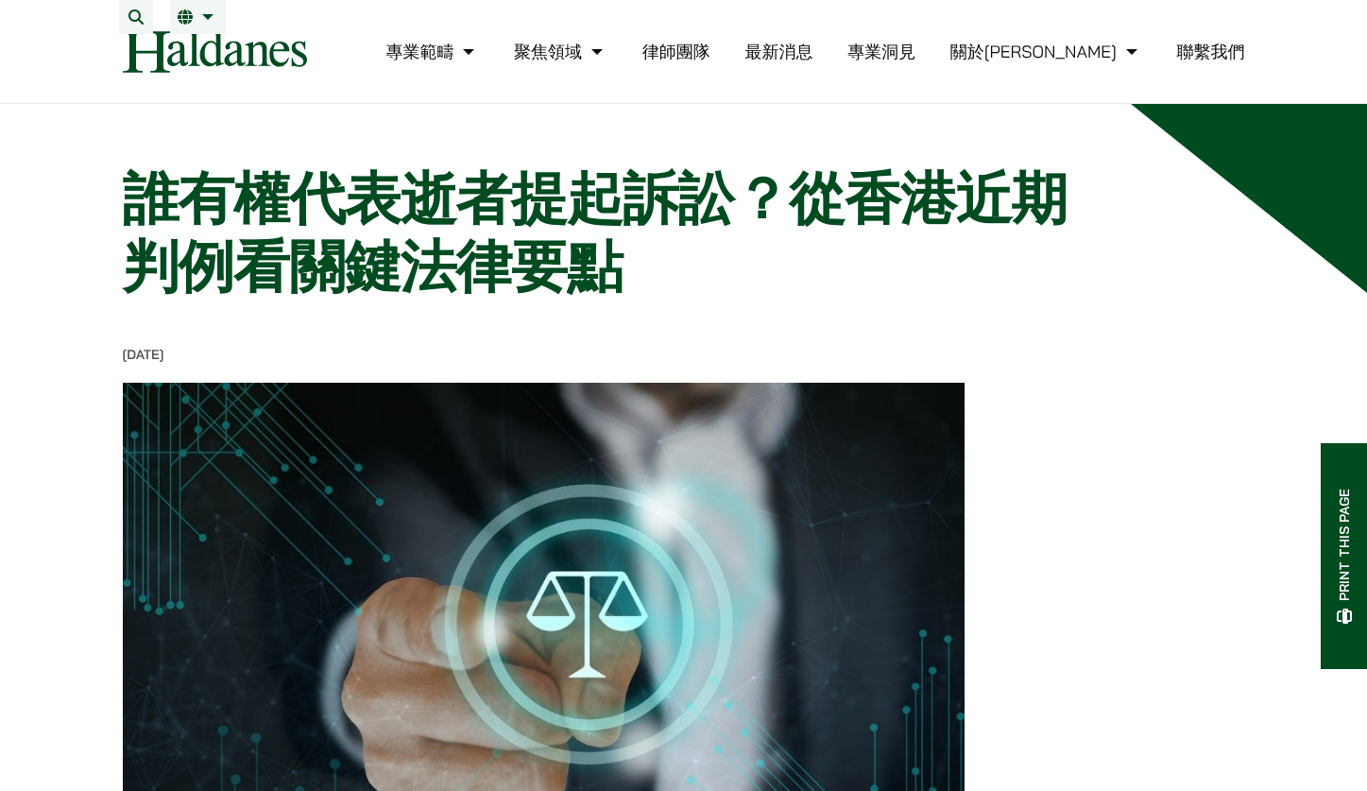
click at [915, 59] on link "專業洞見" at bounding box center [881, 52] width 68 height 22
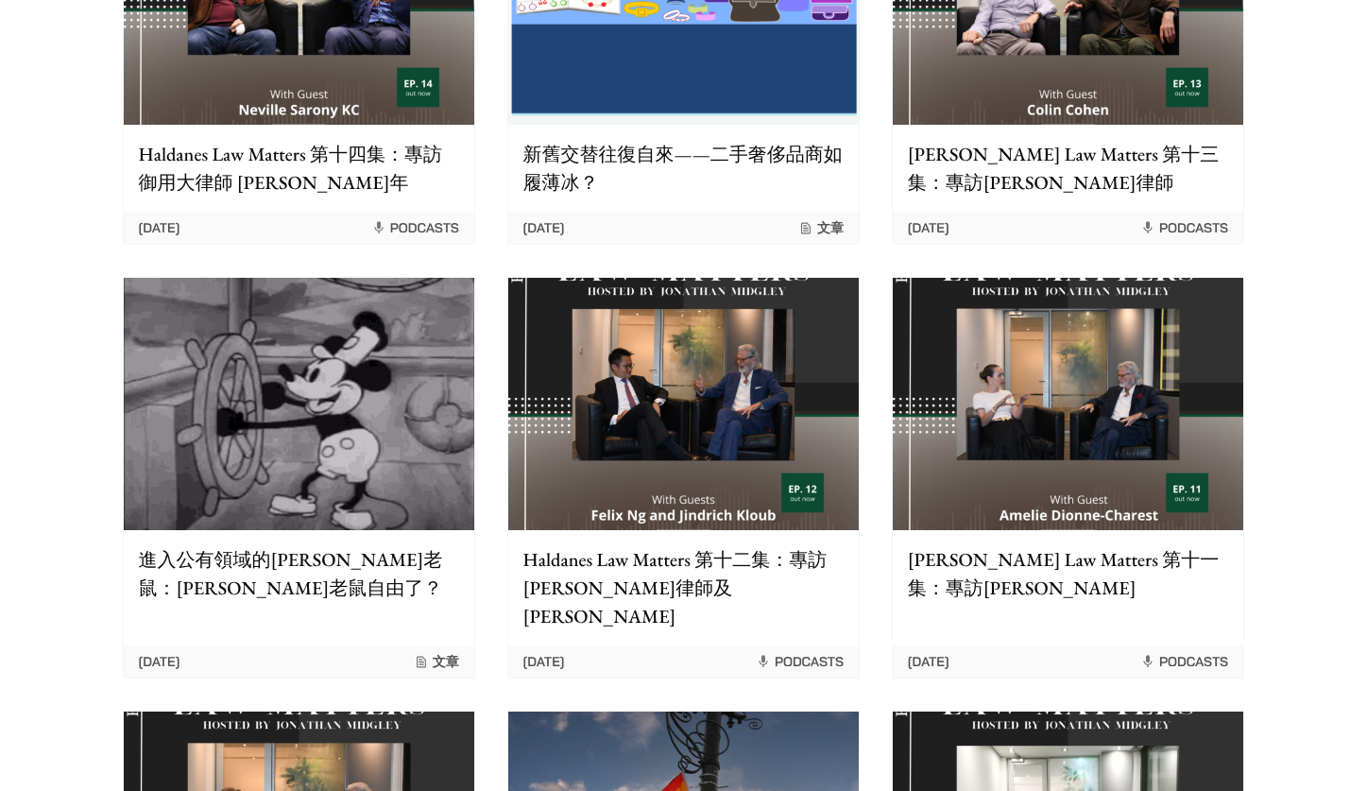
scroll to position [787, 0]
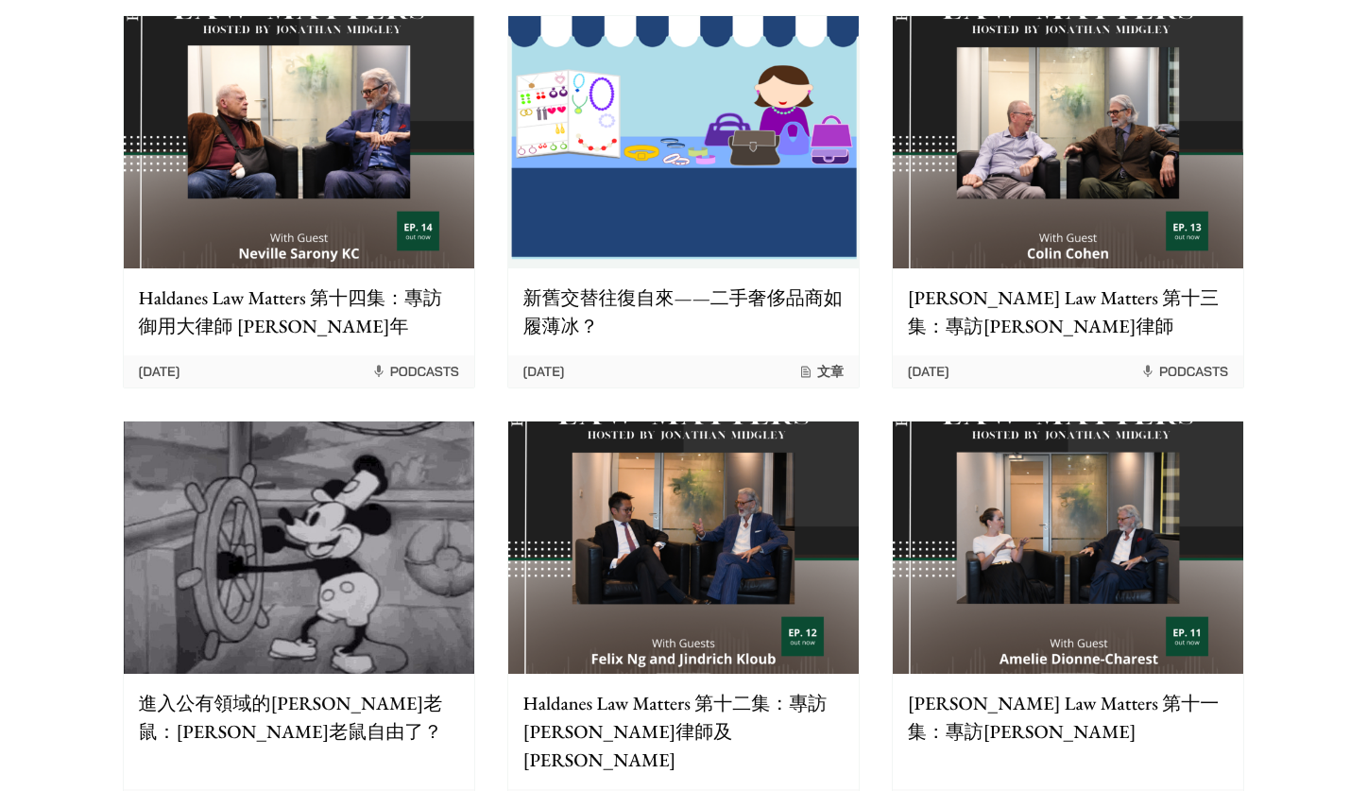
click at [594, 311] on p "新舊交替往復自來——二手奢侈品商如履薄冰？" at bounding box center [683, 311] width 320 height 57
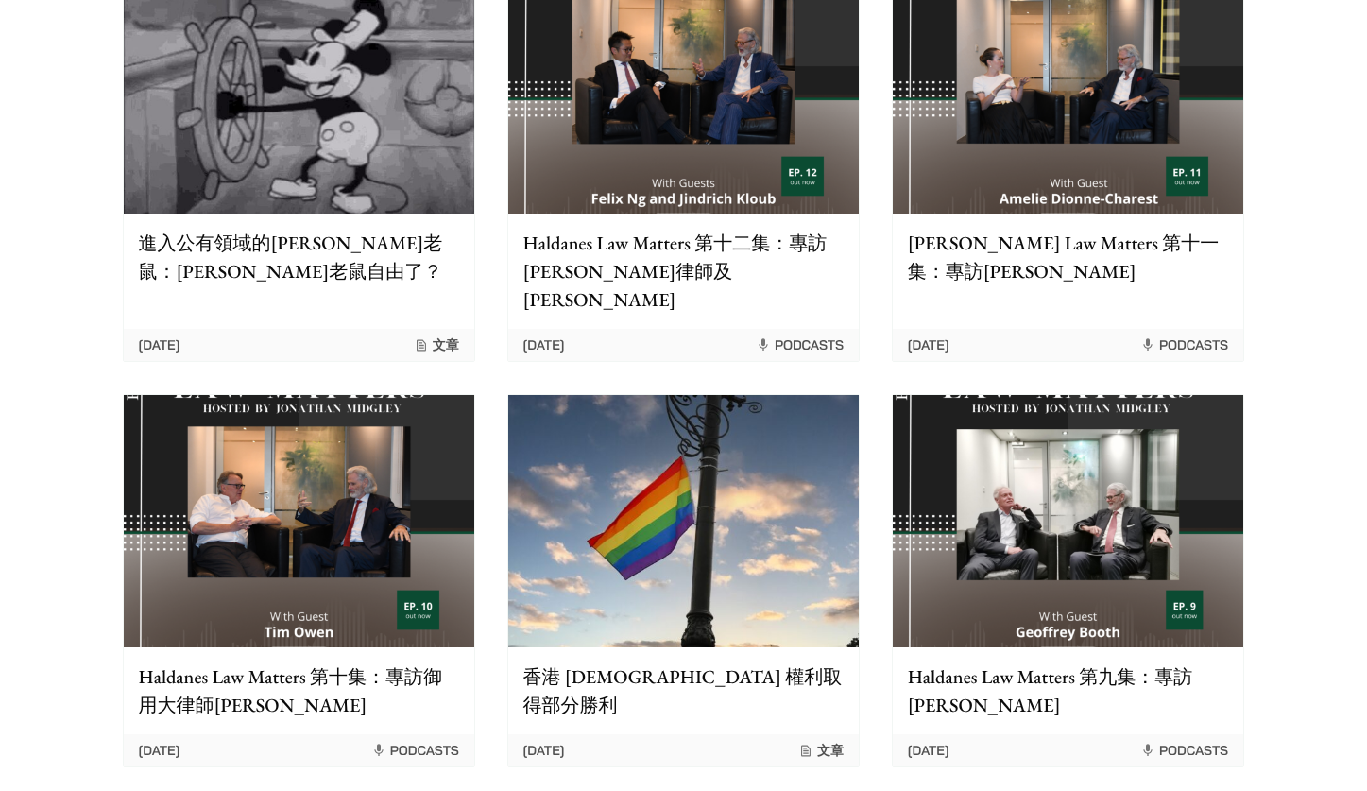
scroll to position [1417, 0]
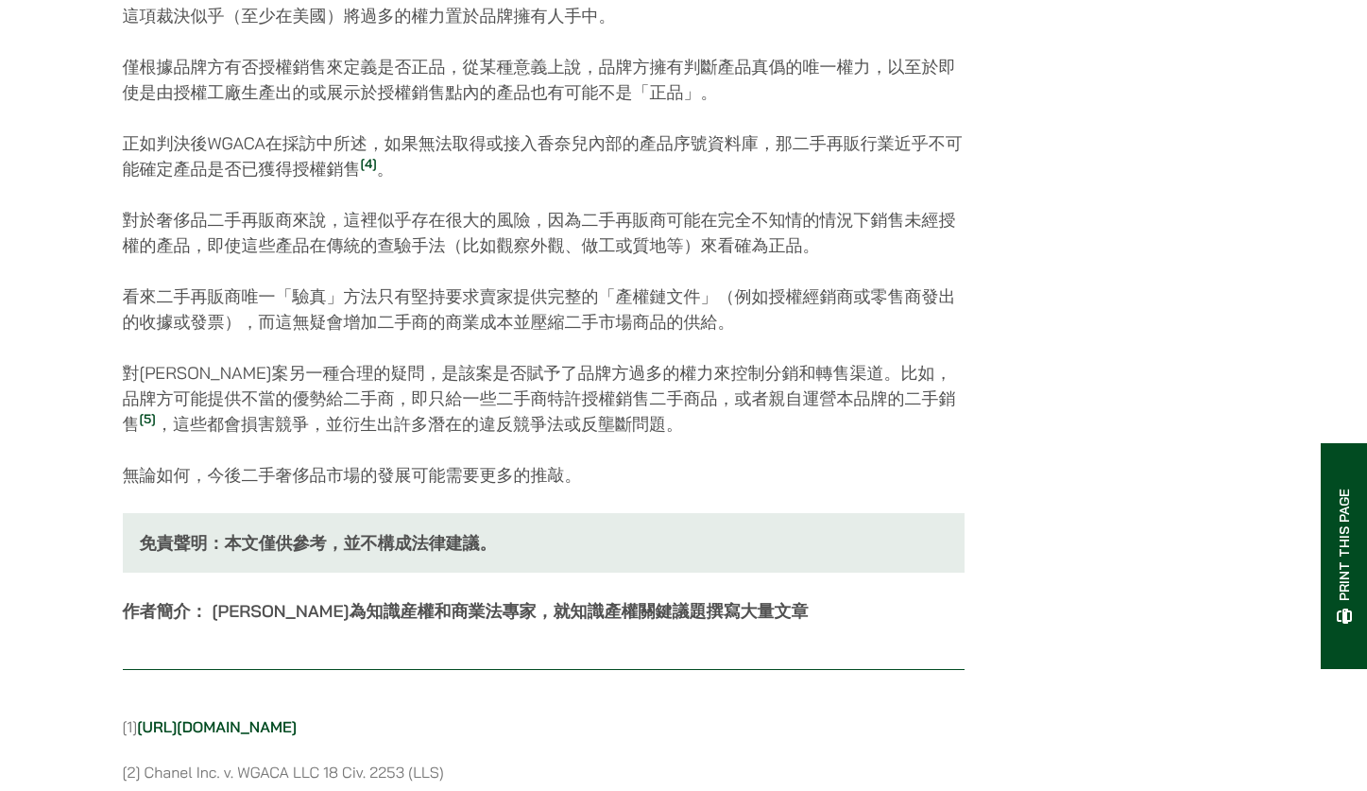
scroll to position [2362, 0]
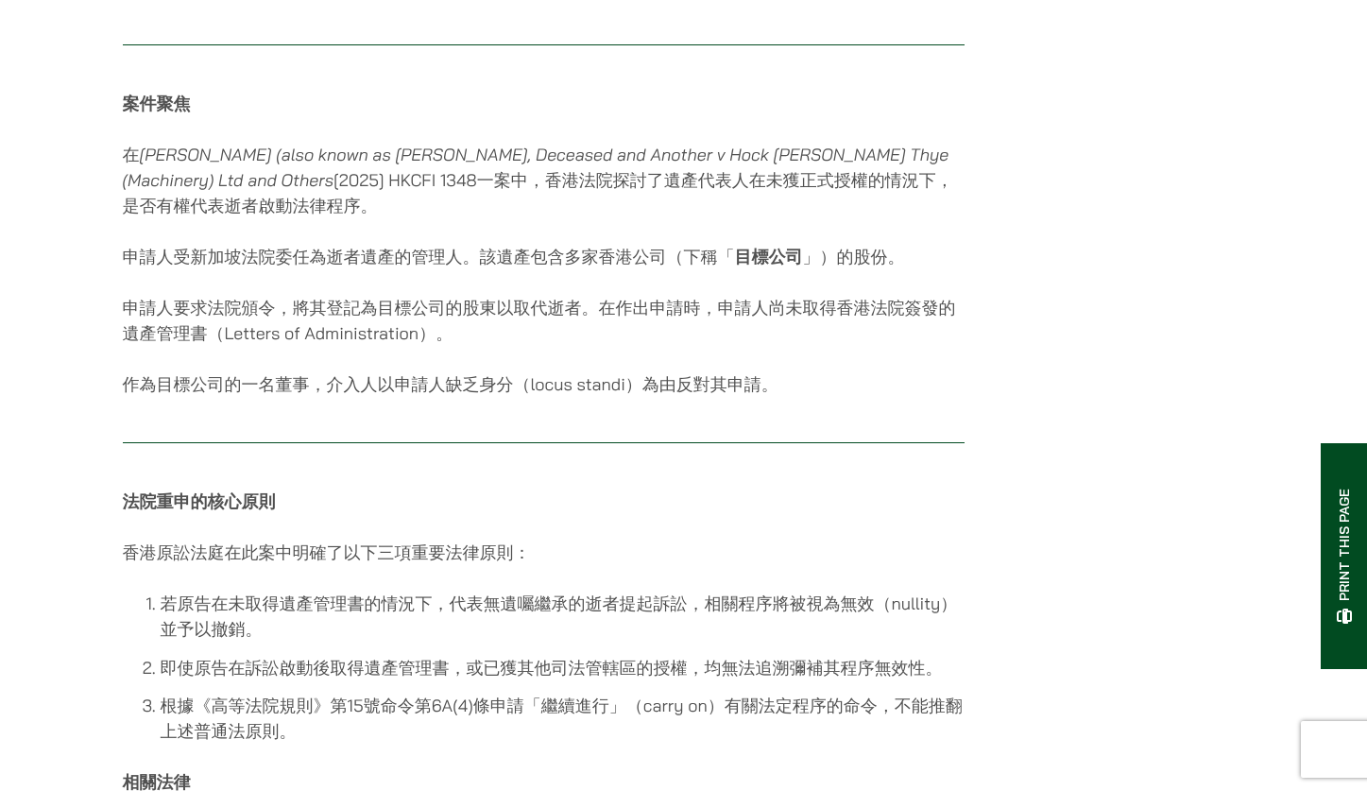
scroll to position [1417, 0]
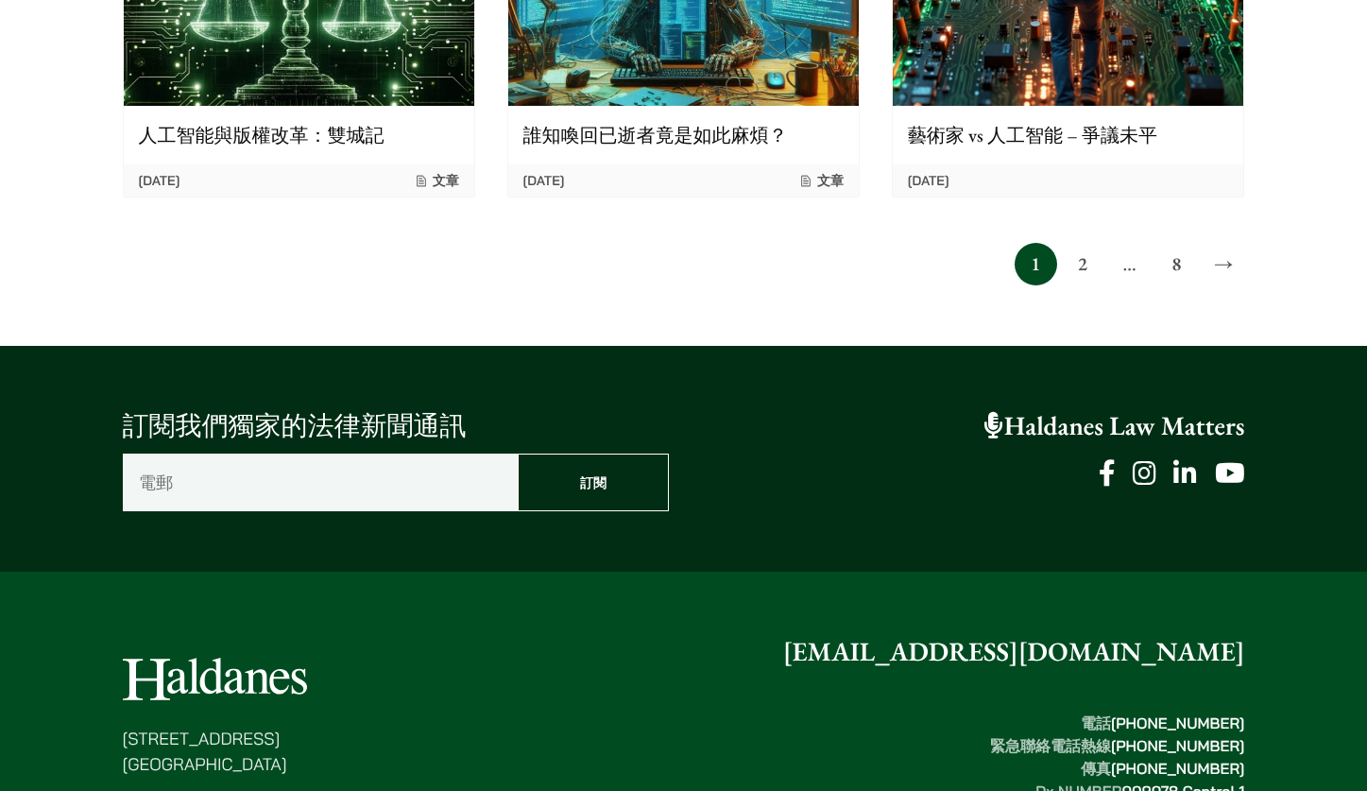
scroll to position [1700, 0]
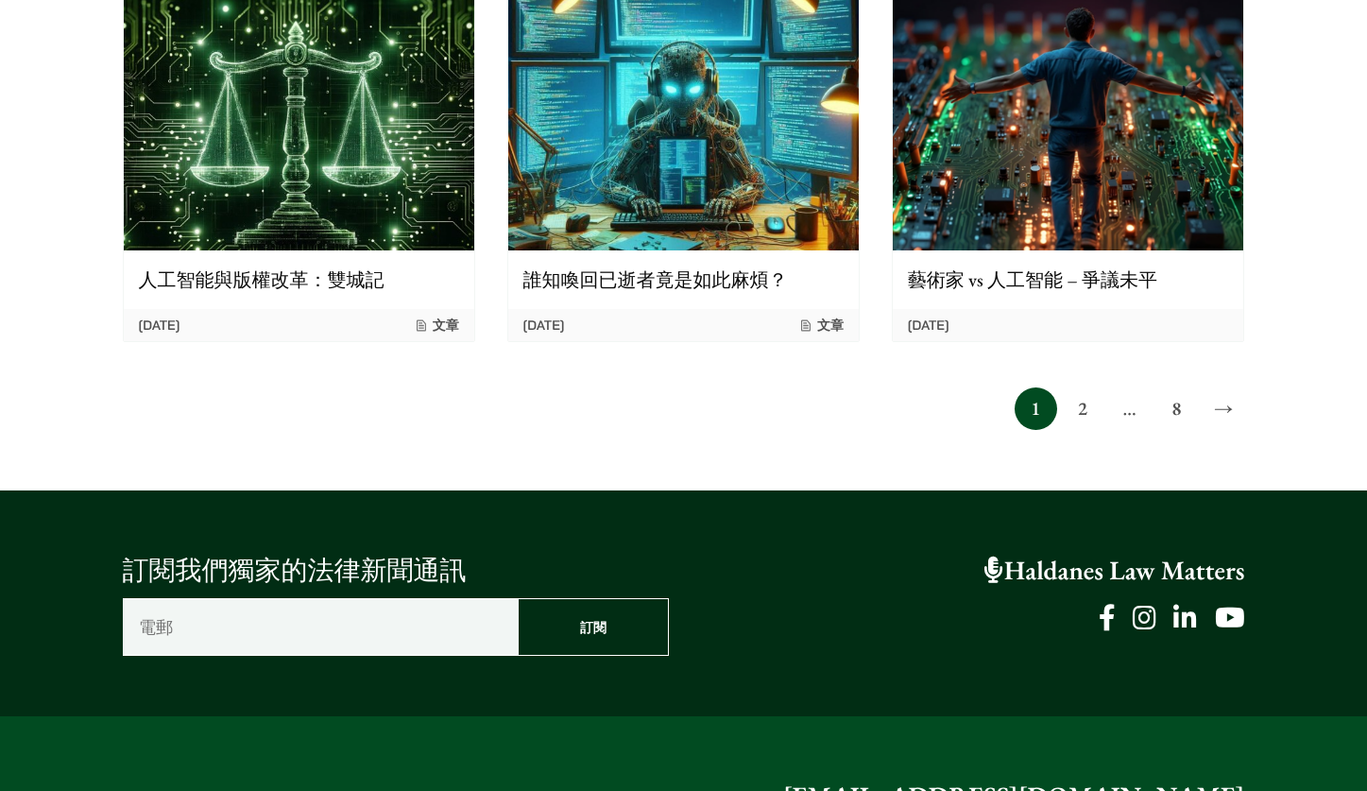
click at [1184, 387] on link "8" at bounding box center [1176, 408] width 43 height 43
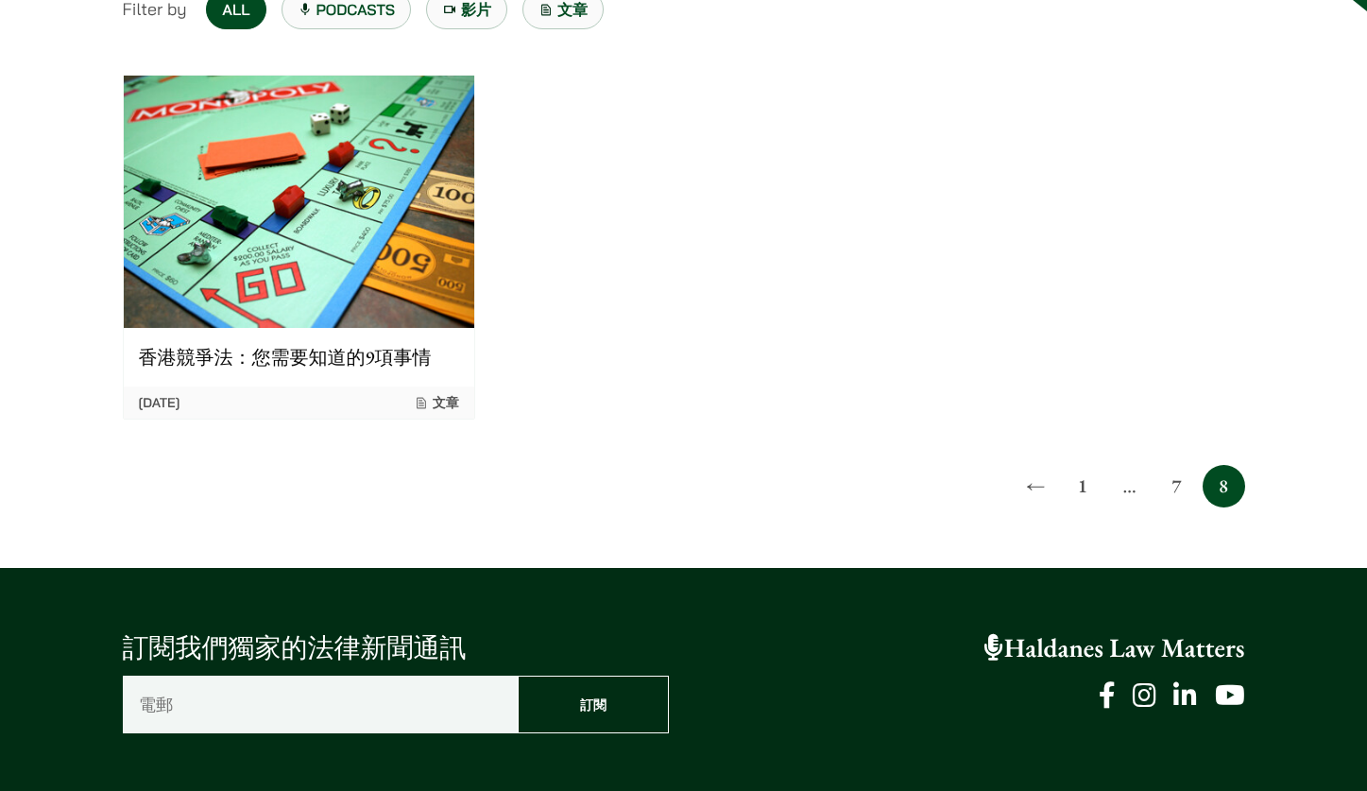
scroll to position [315, 0]
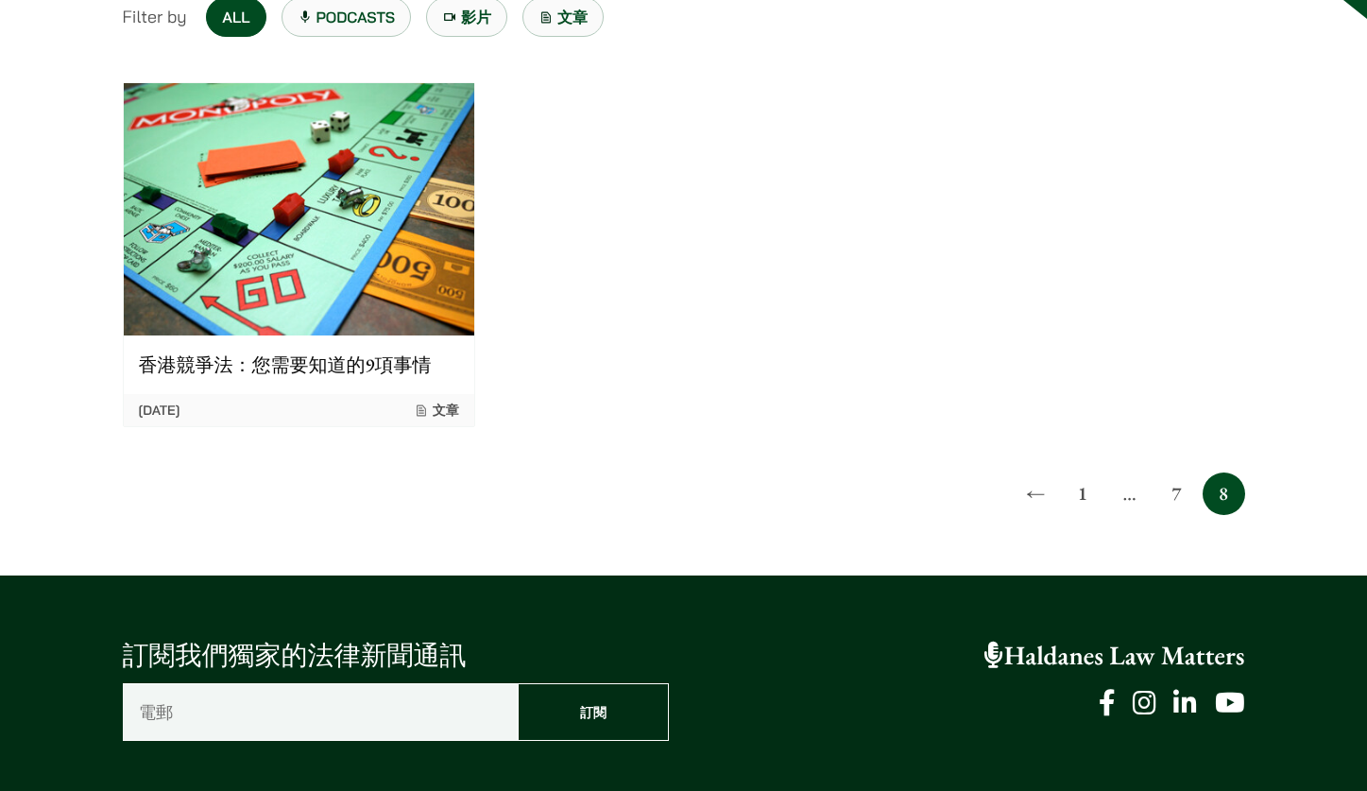
click at [272, 371] on p "香港競爭法：您需要知道的9項事情" at bounding box center [299, 364] width 320 height 28
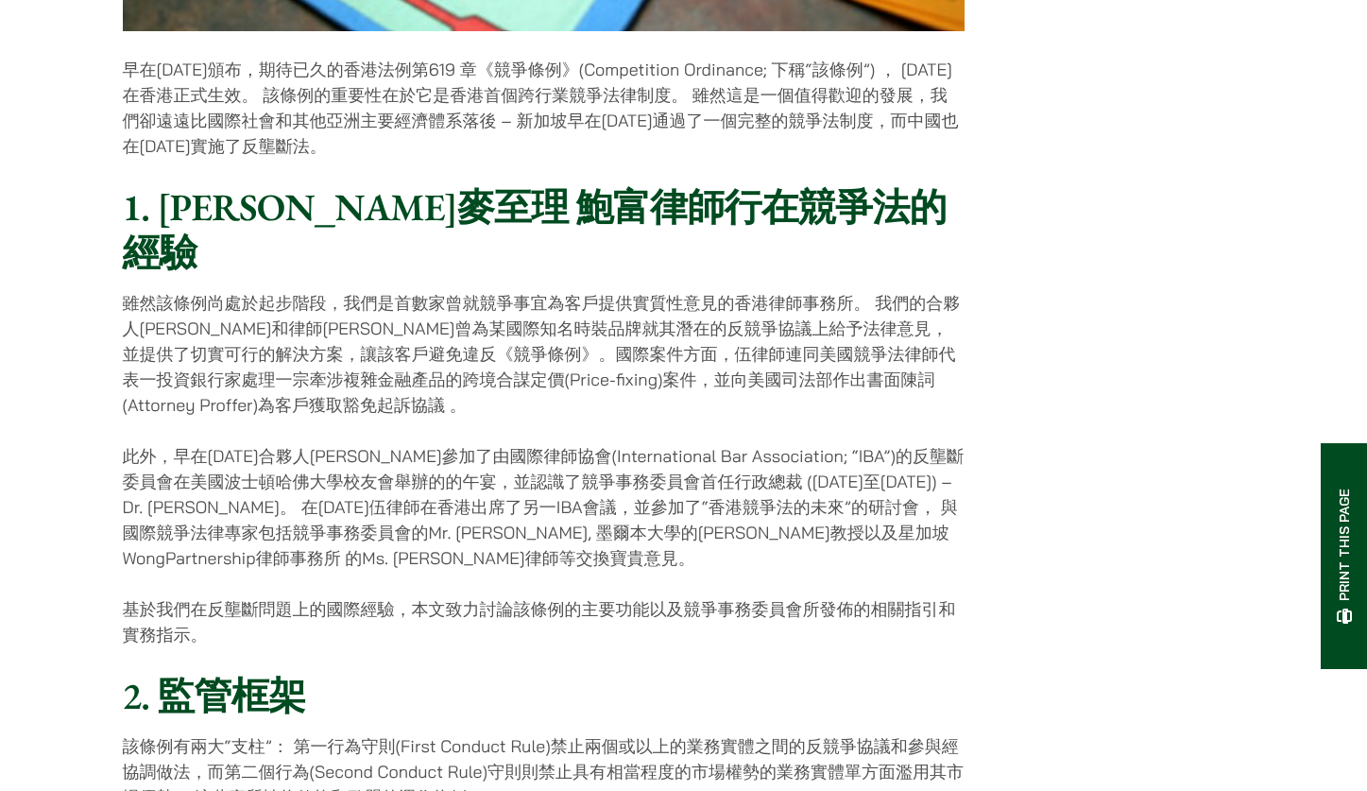
scroll to position [945, 0]
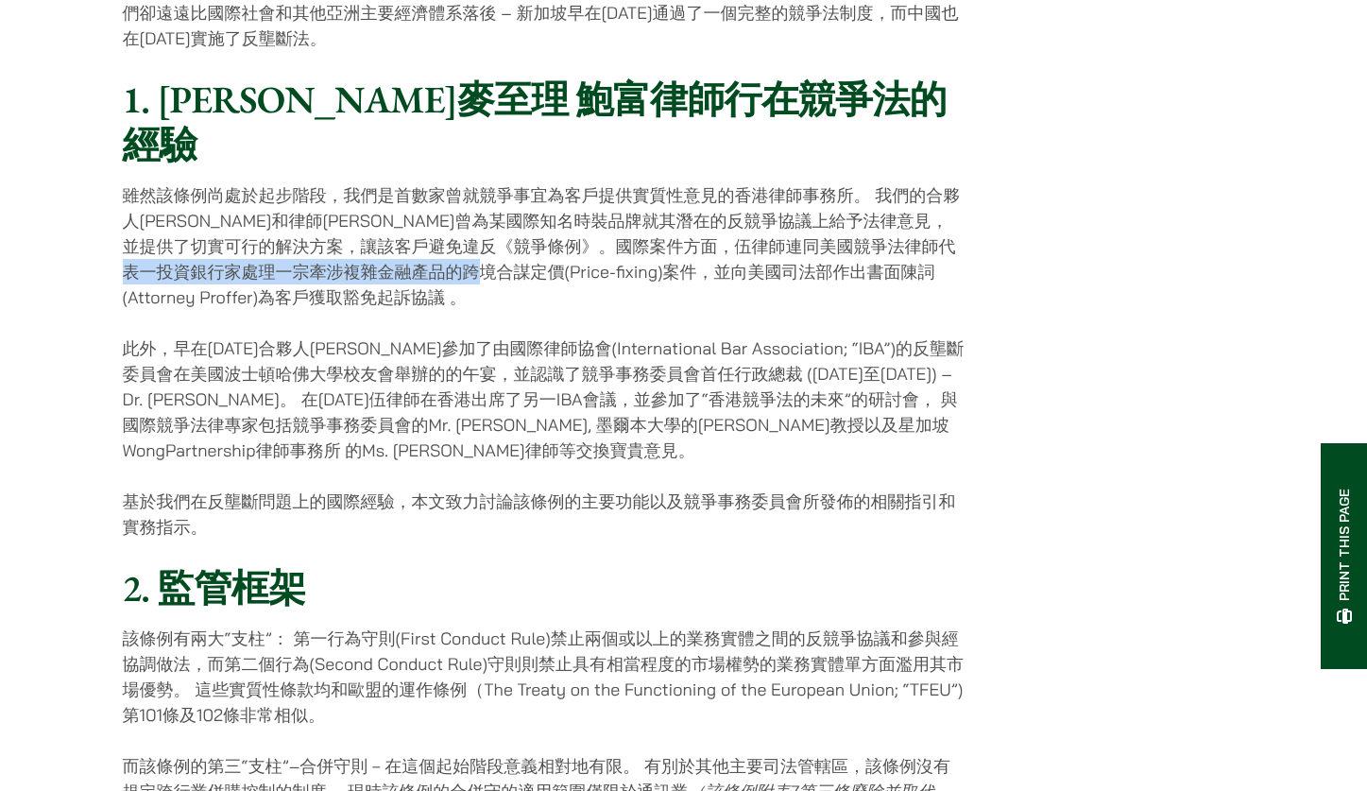
drag, startPoint x: 283, startPoint y: 235, endPoint x: 488, endPoint y: 234, distance: 205.0
click at [488, 234] on p "雖然該條例尚處於起步階段，我們是首數家曾就競爭事宜為客戶提供實質性意見的香港律師事務所。 我們的合夥人[PERSON_NAME]和律師[PERSON_NAME…" at bounding box center [544, 246] width 842 height 128
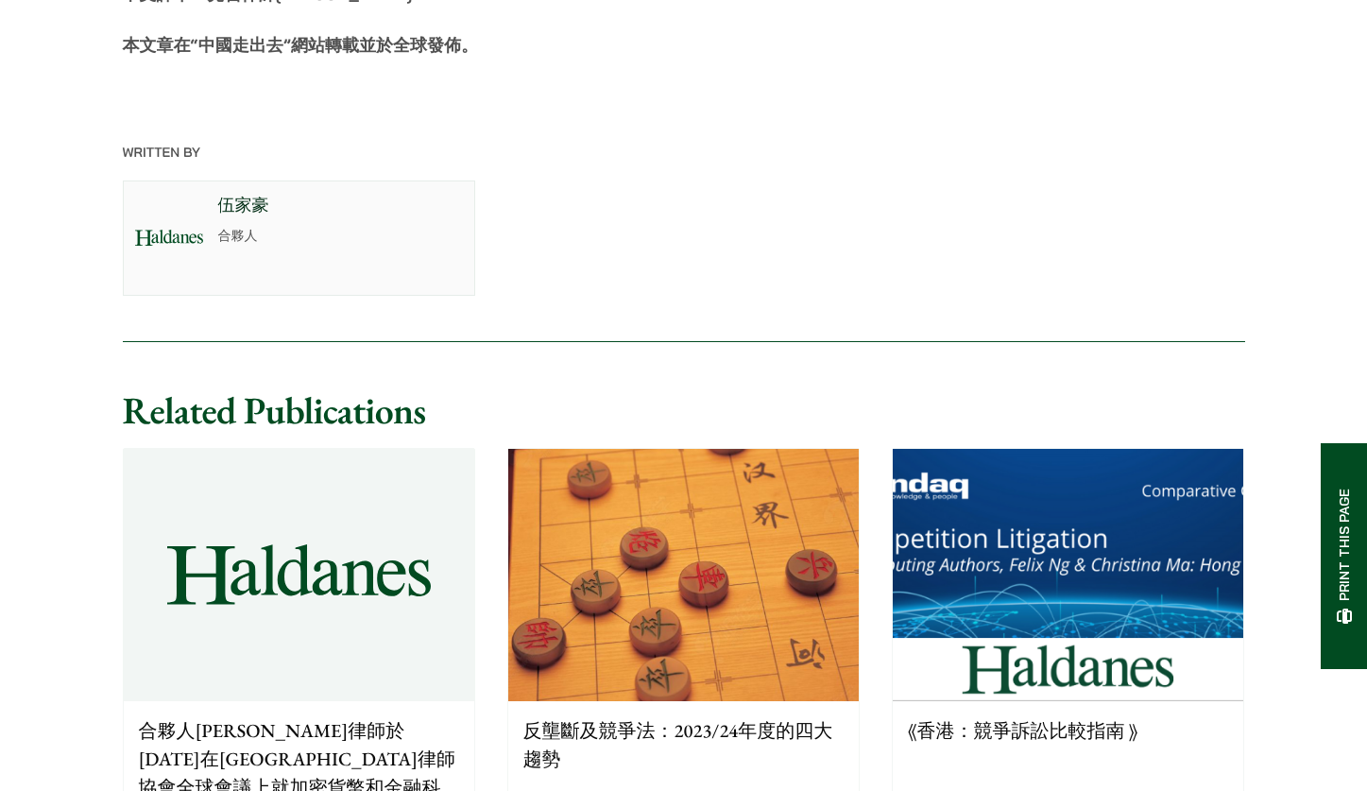
scroll to position [6771, 0]
